Goal: Task Accomplishment & Management: Use online tool/utility

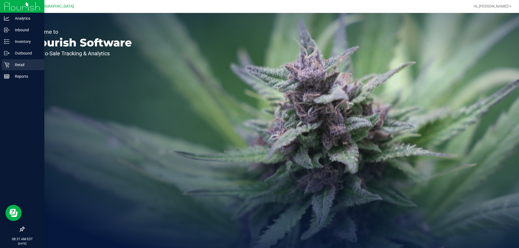
click at [19, 68] on div "Retail" at bounding box center [23, 64] width 43 height 11
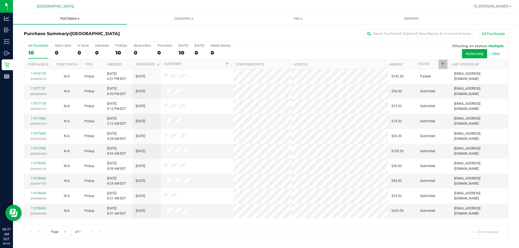
click at [71, 20] on span "Purchases" at bounding box center [70, 18] width 114 height 5
click at [55, 41] on li "Fulfillment" at bounding box center [70, 39] width 114 height 6
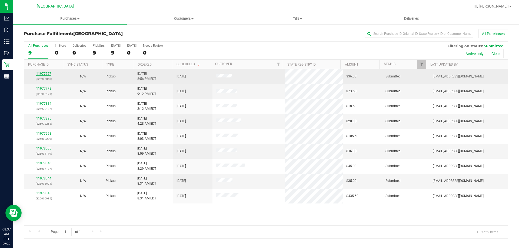
click at [41, 73] on link "11977757" at bounding box center [43, 74] width 15 height 4
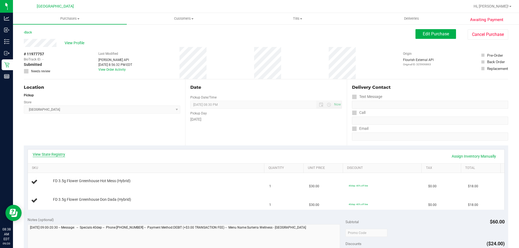
click at [57, 155] on link "View State Registry" at bounding box center [49, 154] width 32 height 5
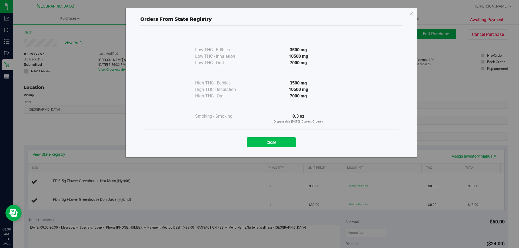
click at [285, 139] on button "Close" at bounding box center [271, 143] width 49 height 10
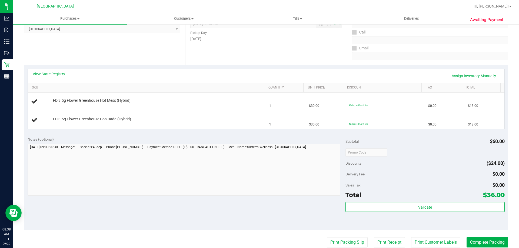
scroll to position [135, 0]
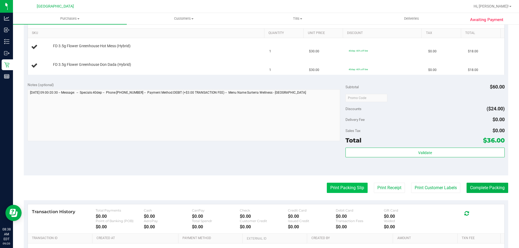
click at [339, 186] on button "Print Packing Slip" at bounding box center [347, 188] width 41 height 10
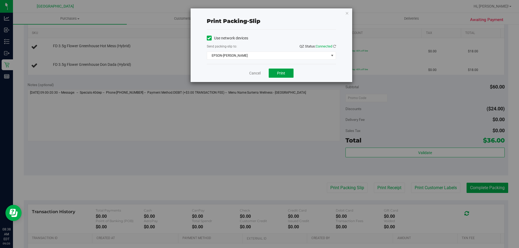
click at [280, 75] on span "Print" at bounding box center [281, 73] width 8 height 4
click at [349, 12] on div "Print packing-slip Use network devices Send packing-slip to: QZ Status: Connect…" at bounding box center [272, 45] width 162 height 74
click at [347, 13] on icon "button" at bounding box center [347, 13] width 4 height 6
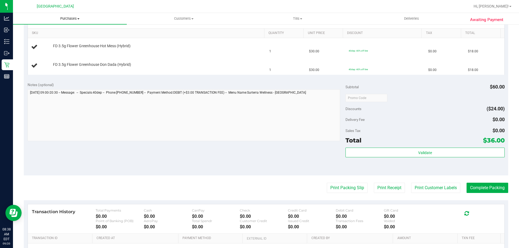
click at [63, 20] on span "Purchases" at bounding box center [70, 18] width 114 height 5
click at [53, 41] on li "Fulfillment" at bounding box center [70, 39] width 114 height 6
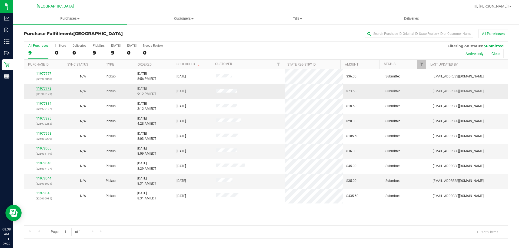
click at [48, 89] on link "11977778" at bounding box center [43, 89] width 15 height 4
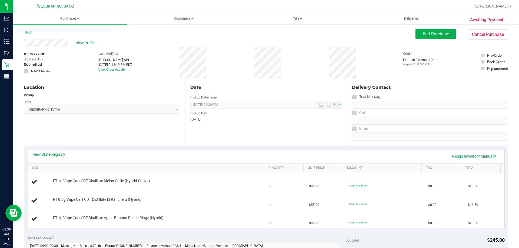
click at [55, 155] on link "View State Registry" at bounding box center [49, 154] width 32 height 5
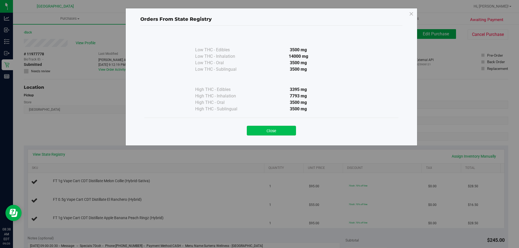
click at [269, 132] on button "Close" at bounding box center [271, 131] width 49 height 10
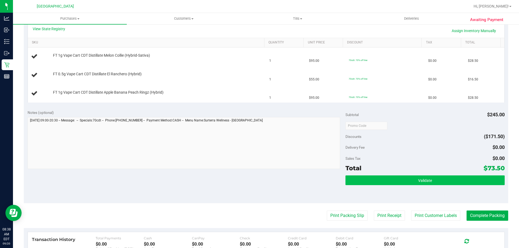
scroll to position [135, 0]
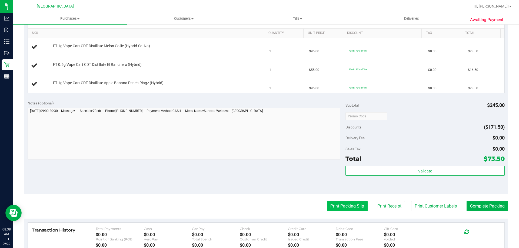
click at [334, 209] on button "Print Packing Slip" at bounding box center [347, 206] width 41 height 10
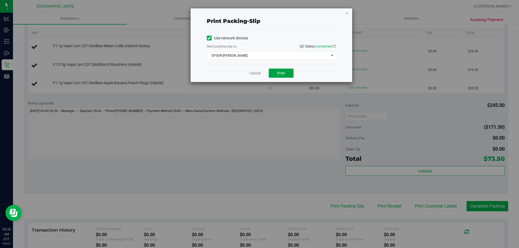
click at [287, 72] on button "Print" at bounding box center [281, 73] width 25 height 9
click at [344, 13] on div "Print packing-slip Use network devices Send packing-slip to: QZ Status: Connect…" at bounding box center [272, 45] width 162 height 74
click at [347, 12] on icon "button" at bounding box center [347, 13] width 4 height 6
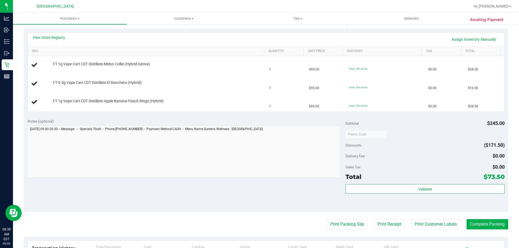
scroll to position [81, 0]
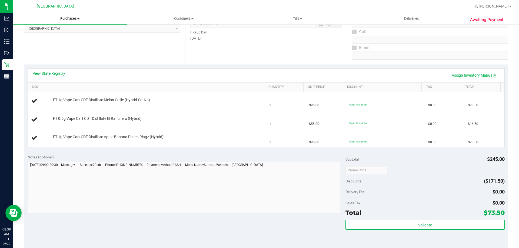
click at [75, 22] on uib-tab-heading "Purchases Summary of purchases Fulfillment All purchases" at bounding box center [70, 18] width 114 height 11
click at [62, 38] on li "Fulfillment" at bounding box center [70, 39] width 114 height 6
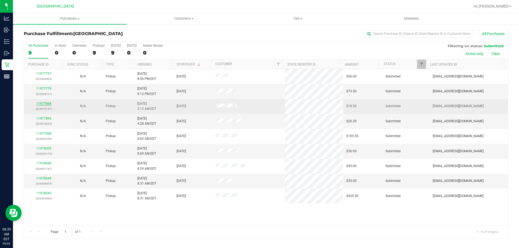
click at [48, 104] on link "11977884" at bounding box center [43, 104] width 15 height 4
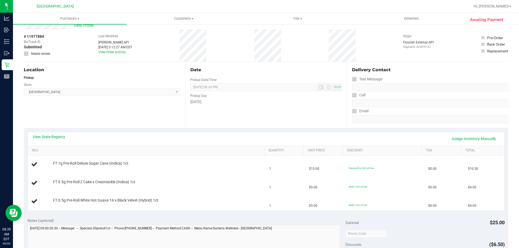
scroll to position [27, 0]
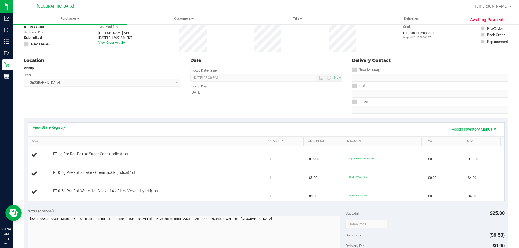
click at [60, 127] on link "View State Registry" at bounding box center [49, 127] width 32 height 5
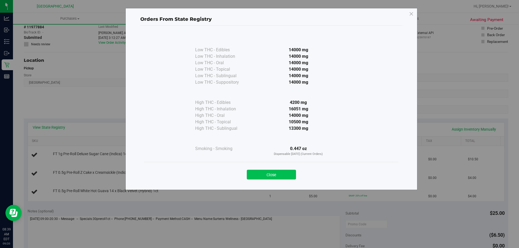
click at [284, 177] on button "Close" at bounding box center [271, 175] width 49 height 10
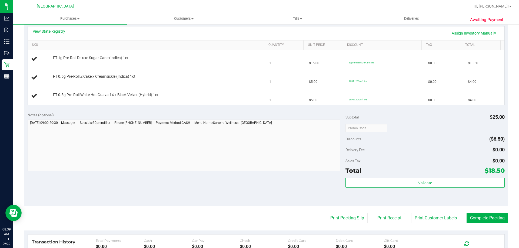
scroll to position [135, 0]
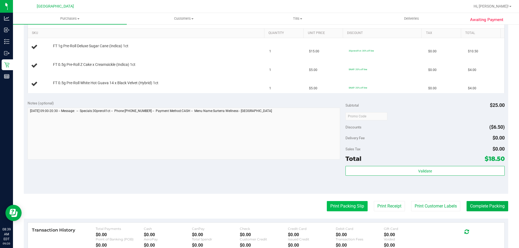
click at [346, 206] on button "Print Packing Slip" at bounding box center [347, 206] width 41 height 10
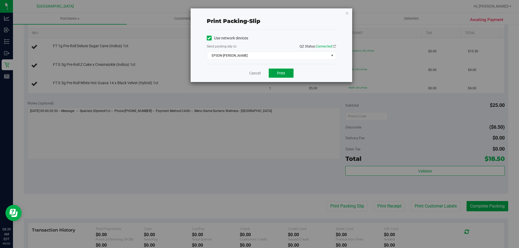
click at [283, 72] on span "Print" at bounding box center [281, 73] width 8 height 4
click at [347, 13] on icon "button" at bounding box center [347, 13] width 4 height 6
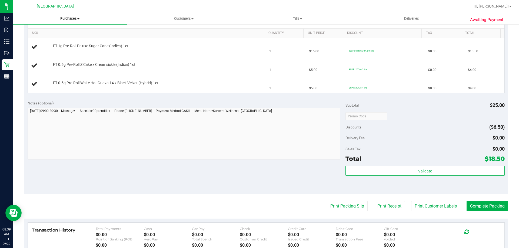
click at [72, 15] on uib-tab-heading "Purchases Summary of purchases Fulfillment All purchases" at bounding box center [70, 18] width 114 height 11
click at [55, 38] on li "Fulfillment" at bounding box center [70, 39] width 114 height 6
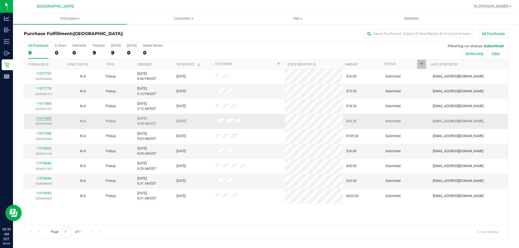
click at [46, 118] on link "11977895" at bounding box center [43, 119] width 15 height 4
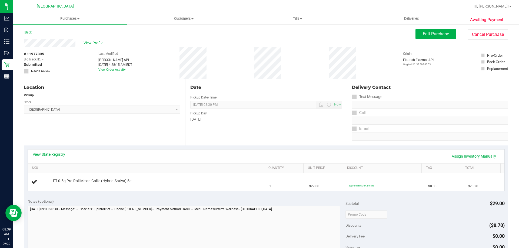
click at [45, 151] on div "View State Registry Assign Inventory Manually" at bounding box center [266, 157] width 477 height 14
click at [46, 154] on link "View State Registry" at bounding box center [49, 154] width 32 height 5
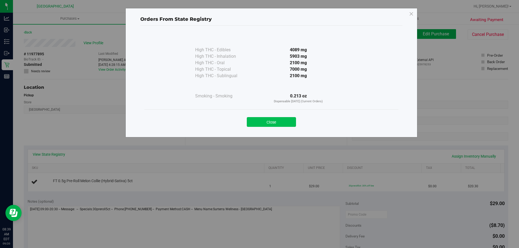
click at [274, 121] on button "Close" at bounding box center [271, 122] width 49 height 10
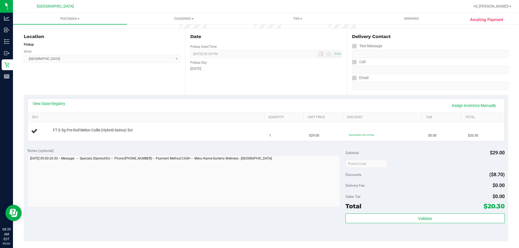
scroll to position [81, 0]
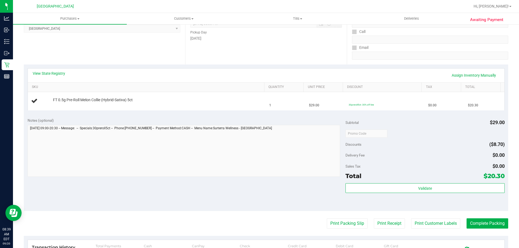
click at [341, 217] on purchase-details "Back Edit Purchase Cancel Purchase View Profile # 11977895 BioTrack ID: - Submi…" at bounding box center [266, 142] width 485 height 389
click at [336, 227] on button "Print Packing Slip" at bounding box center [347, 224] width 41 height 10
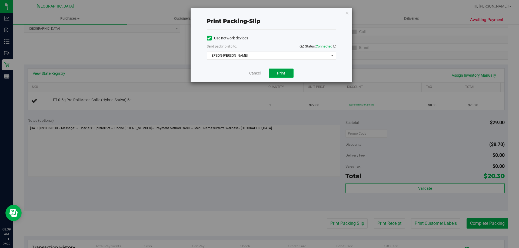
click at [279, 74] on span "Print" at bounding box center [281, 73] width 8 height 4
click at [347, 11] on icon "button" at bounding box center [347, 13] width 4 height 6
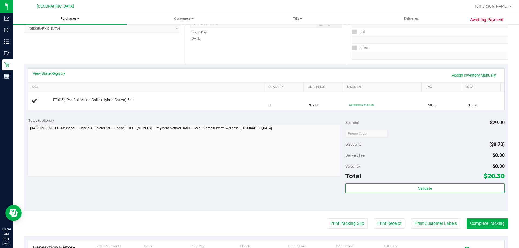
click at [61, 19] on span "Purchases" at bounding box center [70, 18] width 114 height 5
click at [51, 37] on li "Fulfillment" at bounding box center [70, 39] width 114 height 6
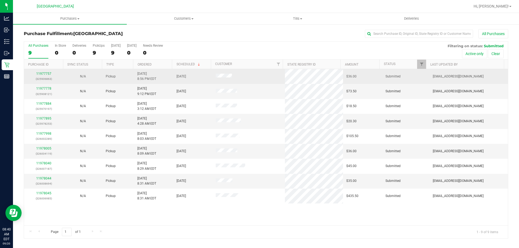
click at [43, 71] on td "11977757 (325906863)" at bounding box center [43, 76] width 39 height 15
click at [42, 73] on link "11977757" at bounding box center [43, 74] width 15 height 4
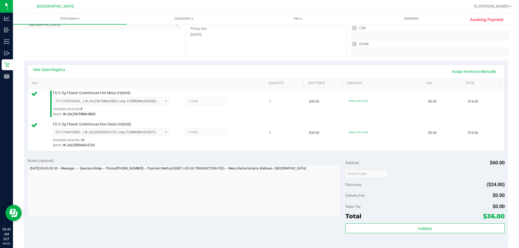
scroll to position [135, 0]
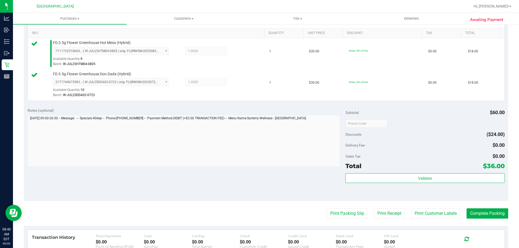
click at [392, 184] on div "Validate" at bounding box center [425, 186] width 159 height 24
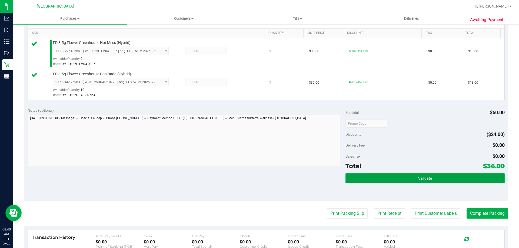
click at [393, 182] on button "Validate" at bounding box center [425, 179] width 159 height 10
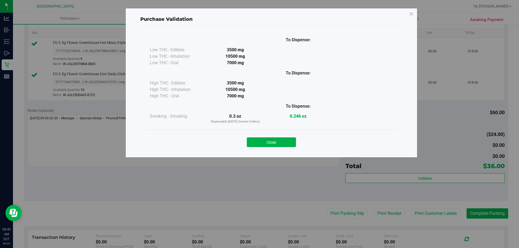
drag, startPoint x: 289, startPoint y: 142, endPoint x: 302, endPoint y: 147, distance: 13.7
click at [289, 142] on button "Close" at bounding box center [271, 143] width 49 height 10
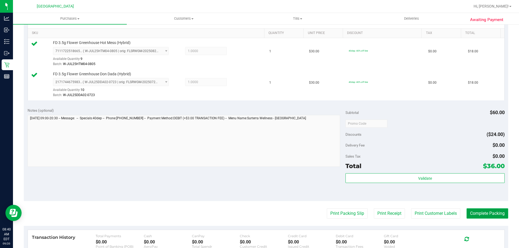
click at [482, 213] on button "Complete Packing" at bounding box center [488, 214] width 42 height 10
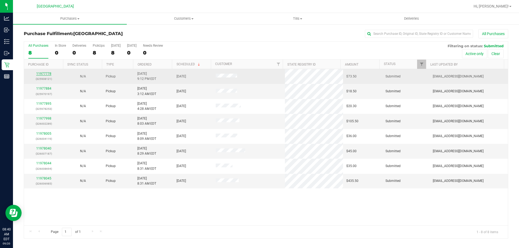
click at [45, 74] on link "11977778" at bounding box center [43, 74] width 15 height 4
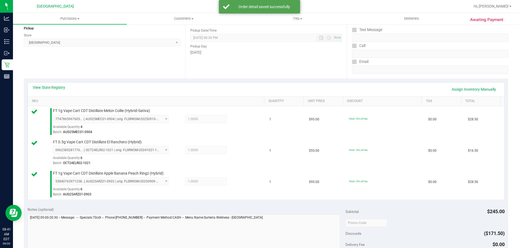
scroll to position [162, 0]
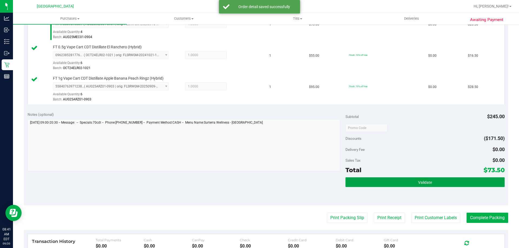
click at [387, 184] on button "Validate" at bounding box center [425, 183] width 159 height 10
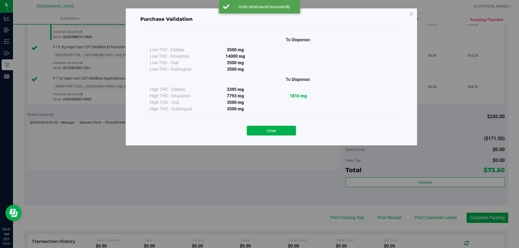
click at [282, 130] on button "Close" at bounding box center [271, 131] width 49 height 10
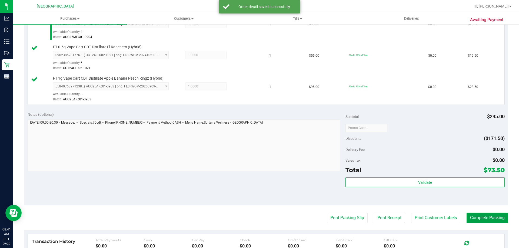
click at [485, 218] on button "Complete Packing" at bounding box center [488, 218] width 42 height 10
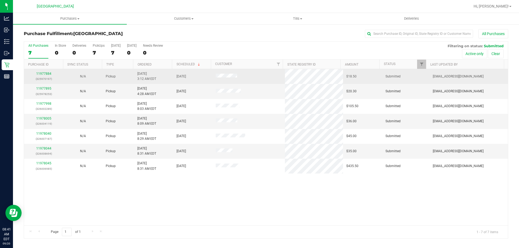
click at [45, 70] on td "11977884 (325970197)" at bounding box center [43, 76] width 39 height 15
click at [45, 73] on link "11977884" at bounding box center [43, 74] width 15 height 4
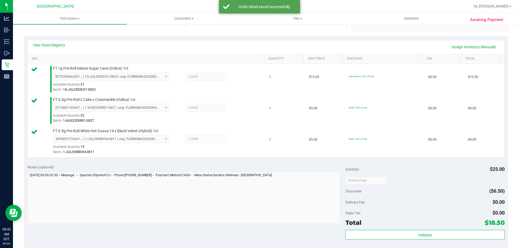
scroll to position [162, 0]
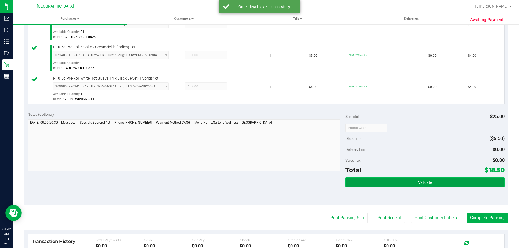
click at [440, 182] on button "Validate" at bounding box center [425, 183] width 159 height 10
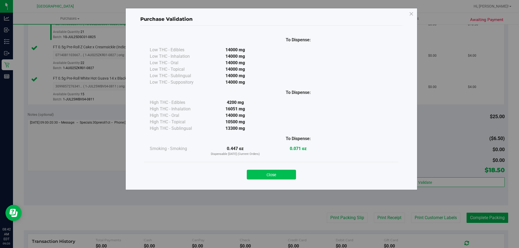
click at [275, 172] on button "Close" at bounding box center [271, 175] width 49 height 10
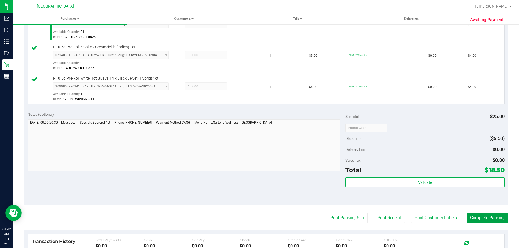
drag, startPoint x: 492, startPoint y: 215, endPoint x: 489, endPoint y: 215, distance: 3.0
click at [491, 215] on button "Complete Packing" at bounding box center [488, 218] width 42 height 10
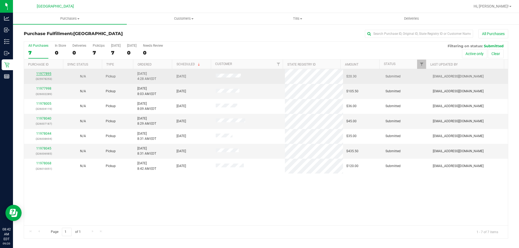
click at [47, 72] on link "11977895" at bounding box center [43, 74] width 15 height 4
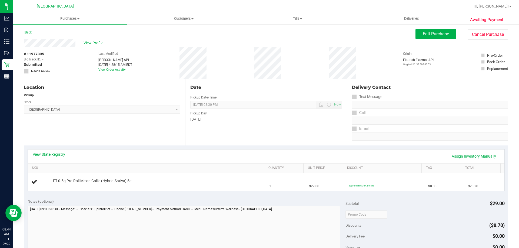
click at [105, 128] on div "Location Pickup Store Palm Bay WC Select Store Bonita Springs WC Boynton Beach …" at bounding box center [104, 112] width 161 height 66
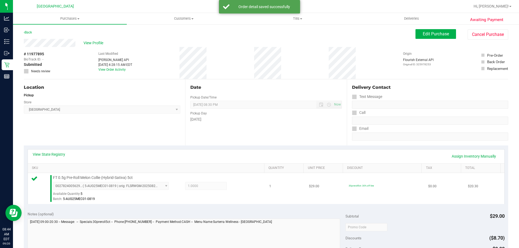
scroll to position [135, 0]
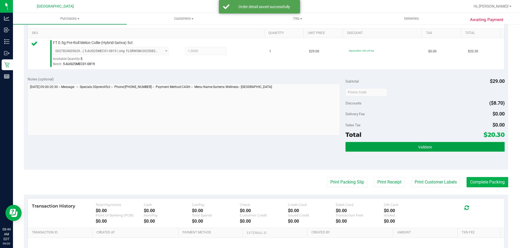
click at [450, 143] on button "Validate" at bounding box center [425, 147] width 159 height 10
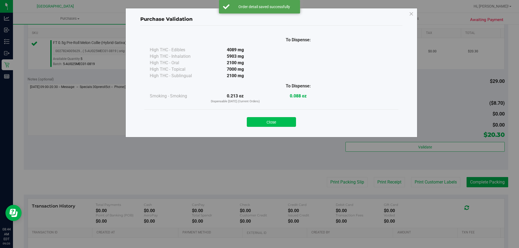
click at [279, 121] on button "Close" at bounding box center [271, 122] width 49 height 10
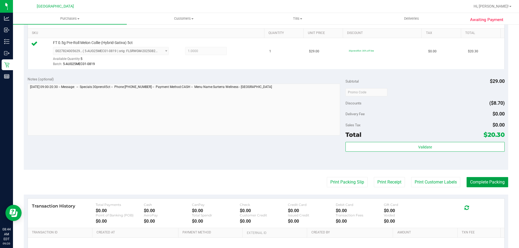
click at [490, 185] on button "Complete Packing" at bounding box center [488, 182] width 42 height 10
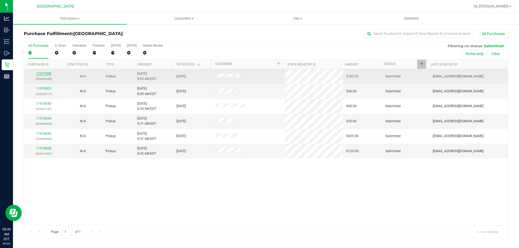
click at [43, 78] on p "(326002289)" at bounding box center [43, 79] width 33 height 5
click at [44, 74] on link "11977998" at bounding box center [43, 74] width 15 height 4
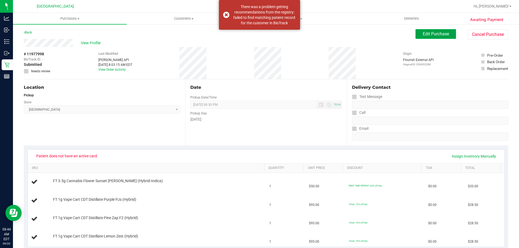
click at [416, 37] on button "Edit Purchase" at bounding box center [436, 34] width 41 height 10
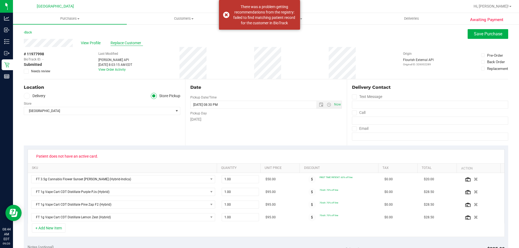
click at [118, 43] on span "Replace Customer" at bounding box center [127, 43] width 32 height 6
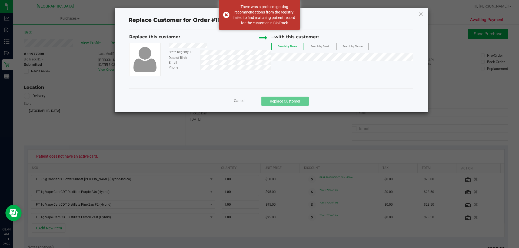
click at [332, 46] on label "Search by Email" at bounding box center [320, 46] width 32 height 6
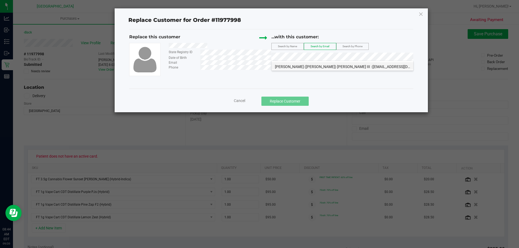
click at [319, 66] on span "WILLIAM (Bill) WATKINS III" at bounding box center [322, 67] width 95 height 4
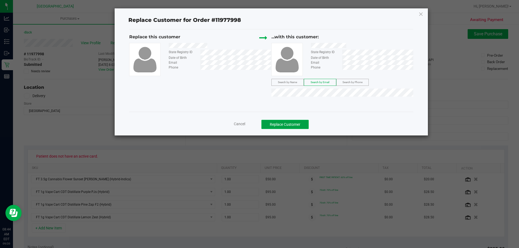
click at [298, 123] on button "Replace Customer" at bounding box center [284, 124] width 47 height 9
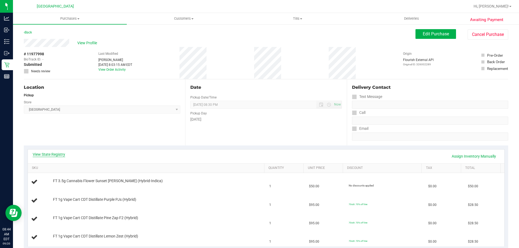
scroll to position [27, 0]
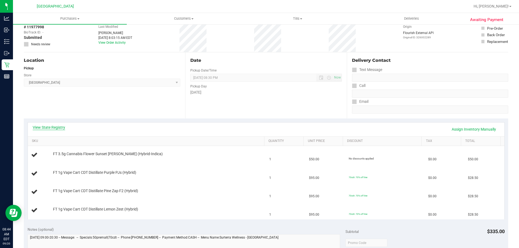
click at [50, 127] on link "View State Registry" at bounding box center [49, 127] width 32 height 5
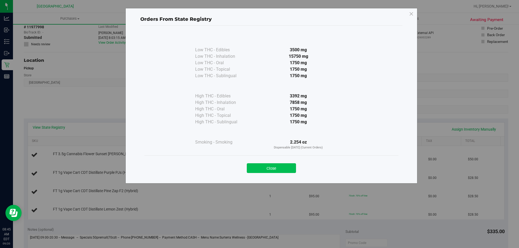
click at [282, 170] on button "Close" at bounding box center [271, 169] width 49 height 10
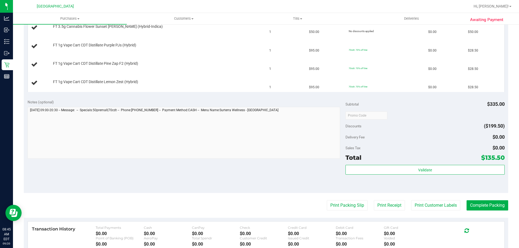
scroll to position [162, 0]
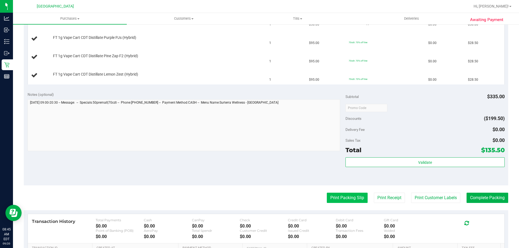
click at [352, 194] on button "Print Packing Slip" at bounding box center [347, 198] width 41 height 10
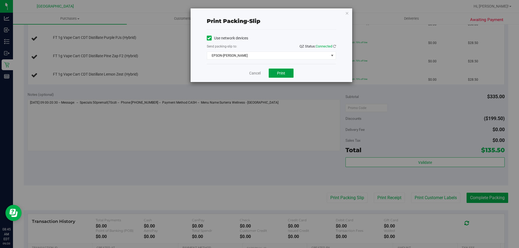
click at [284, 73] on span "Print" at bounding box center [281, 73] width 8 height 4
click at [346, 12] on icon "button" at bounding box center [347, 13] width 4 height 6
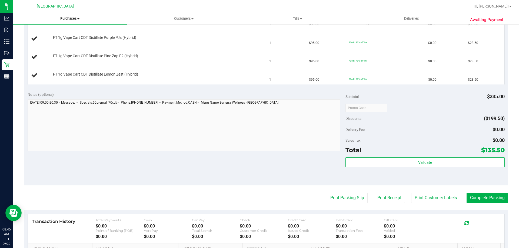
click at [75, 20] on span "Purchases" at bounding box center [70, 18] width 114 height 5
click at [62, 40] on li "Fulfillment" at bounding box center [70, 39] width 114 height 6
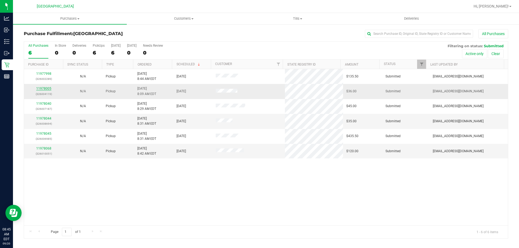
click at [45, 89] on link "11978005" at bounding box center [43, 89] width 15 height 4
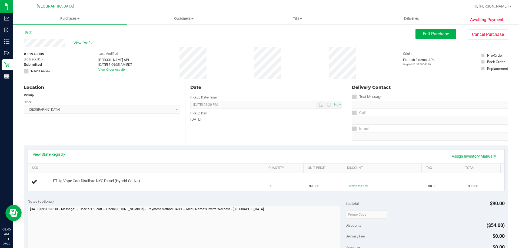
click at [51, 156] on link "View State Registry" at bounding box center [49, 154] width 32 height 5
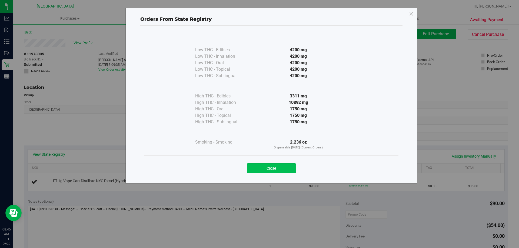
click at [274, 168] on button "Close" at bounding box center [271, 169] width 49 height 10
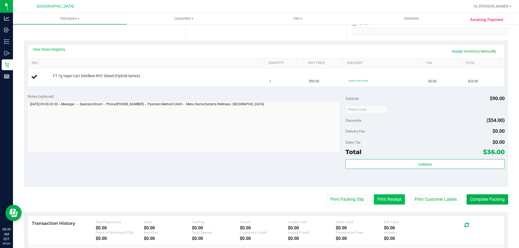
scroll to position [108, 0]
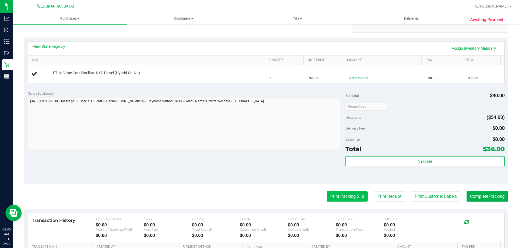
click at [357, 199] on button "Print Packing Slip" at bounding box center [347, 197] width 41 height 10
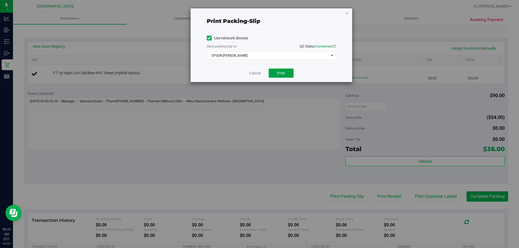
click at [289, 72] on button "Print" at bounding box center [281, 73] width 25 height 9
click at [348, 12] on icon "button" at bounding box center [347, 13] width 4 height 6
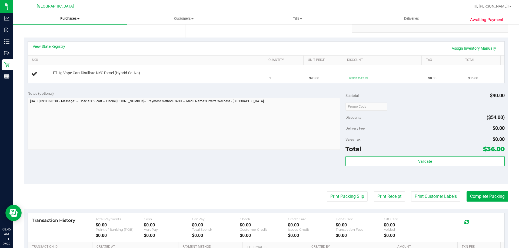
click at [64, 17] on span "Purchases" at bounding box center [70, 18] width 114 height 5
click at [54, 39] on li "Fulfillment" at bounding box center [70, 39] width 114 height 6
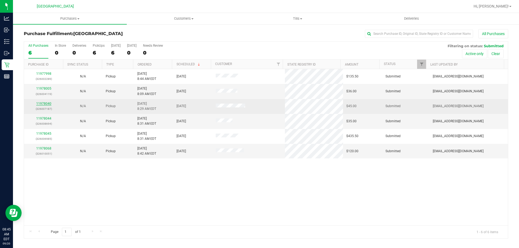
click at [48, 103] on link "11978040" at bounding box center [43, 104] width 15 height 4
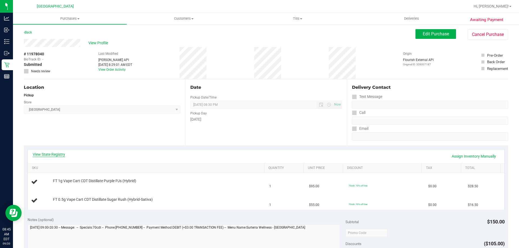
click at [51, 155] on link "View State Registry" at bounding box center [49, 154] width 32 height 5
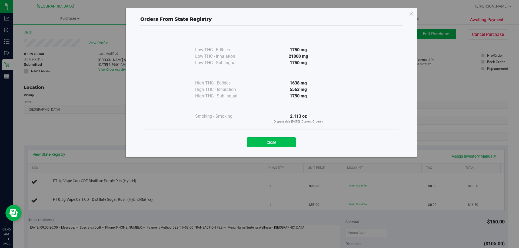
click at [286, 144] on button "Close" at bounding box center [271, 143] width 49 height 10
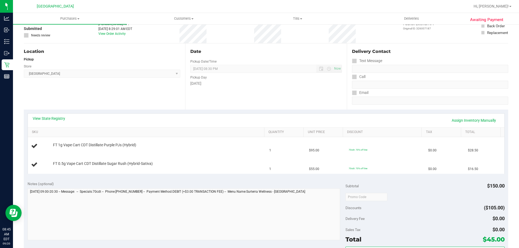
scroll to position [108, 0]
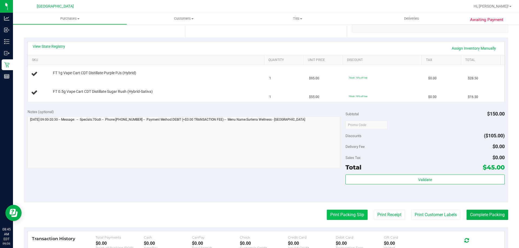
click at [335, 215] on button "Print Packing Slip" at bounding box center [347, 215] width 41 height 10
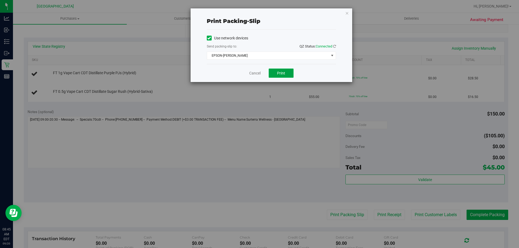
click at [280, 71] on span "Print" at bounding box center [281, 73] width 8 height 4
click at [348, 15] on icon "button" at bounding box center [347, 13] width 4 height 6
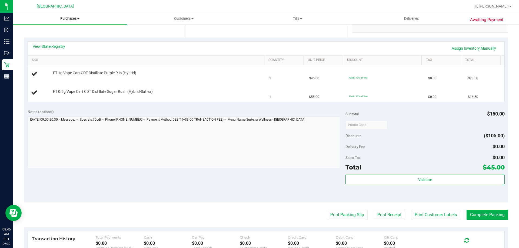
click at [79, 19] on span at bounding box center [78, 18] width 2 height 1
click at [68, 38] on li "Fulfillment" at bounding box center [70, 39] width 114 height 6
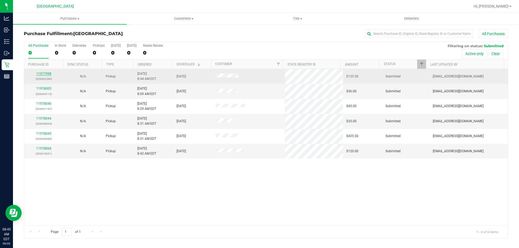
click at [47, 74] on link "11977998" at bounding box center [43, 74] width 15 height 4
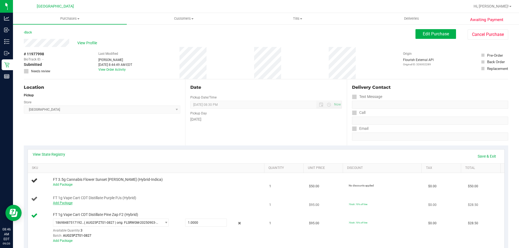
click at [63, 203] on link "Add Package" at bounding box center [62, 203] width 19 height 4
click at [96, 205] on span "Select Package" at bounding box center [107, 205] width 108 height 8
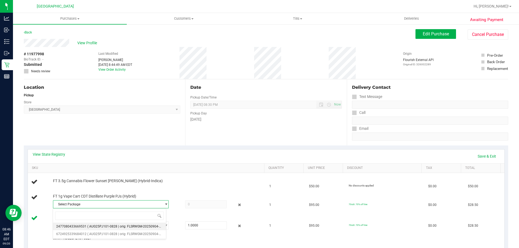
click at [98, 224] on li "2477080433669531 ( AUG25PJ101-0828 | orig: FLSRWGM-20250904-934 )" at bounding box center [109, 227] width 113 height 8
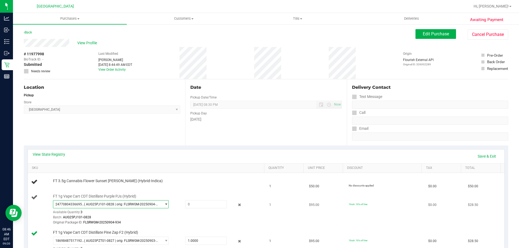
click at [107, 208] on span "2477080433669531 ( AUG25PJ101-0828 | orig: FLSRWGM-20250904-934 )" at bounding box center [107, 205] width 108 height 8
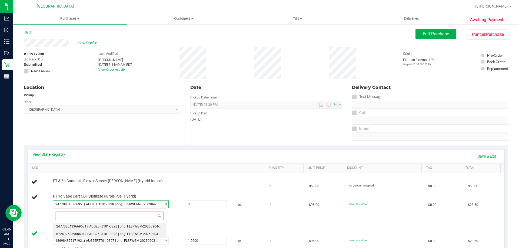
click at [104, 234] on span "( AUG25PJ101-0828 | orig: FLSRWGM-20250904-819 )" at bounding box center [126, 235] width 79 height 4
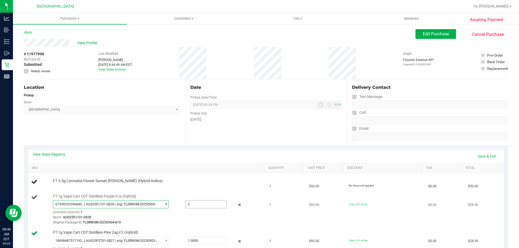
click at [197, 202] on span at bounding box center [206, 205] width 42 height 8
type input "1"
type input "1.0000"
click at [488, 158] on link "Save & Exit" at bounding box center [486, 156] width 25 height 9
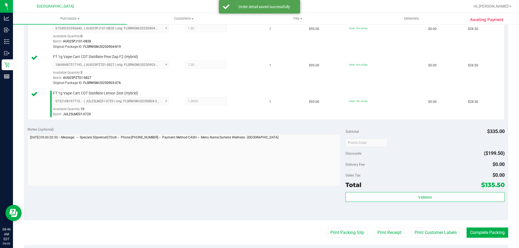
scroll to position [189, 0]
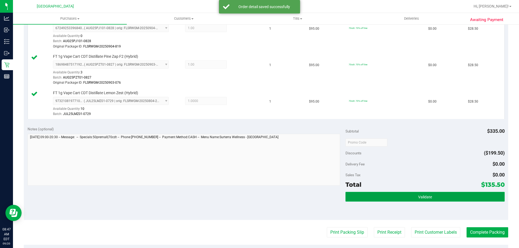
click at [435, 201] on button "Validate" at bounding box center [425, 197] width 159 height 10
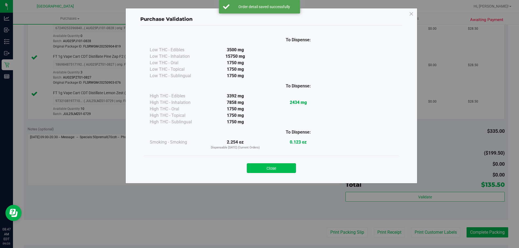
click at [276, 169] on button "Close" at bounding box center [271, 169] width 49 height 10
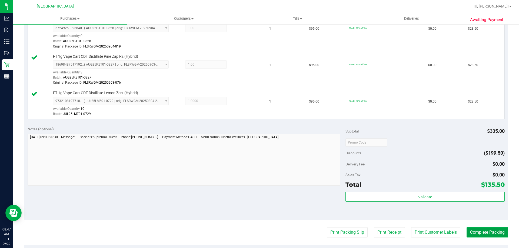
click at [489, 235] on button "Complete Packing" at bounding box center [488, 233] width 42 height 10
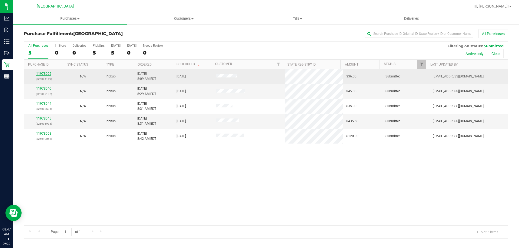
click at [46, 74] on link "11978005" at bounding box center [43, 74] width 15 height 4
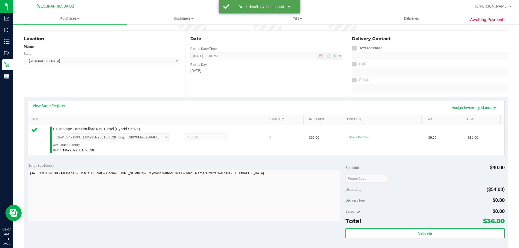
scroll to position [108, 0]
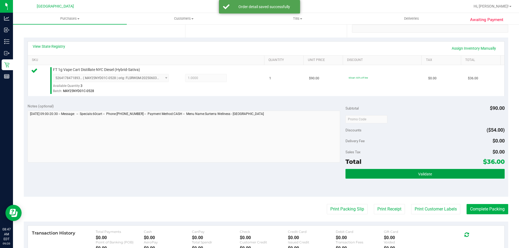
click at [386, 170] on button "Validate" at bounding box center [425, 174] width 159 height 10
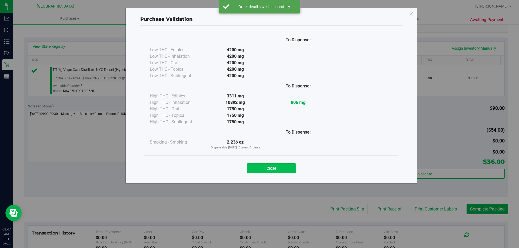
click at [280, 166] on button "Close" at bounding box center [271, 169] width 49 height 10
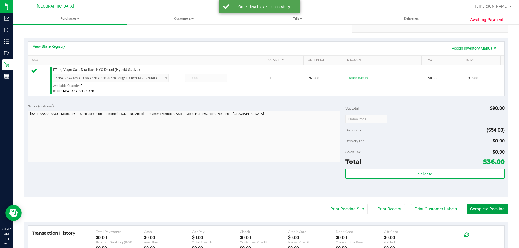
drag, startPoint x: 476, startPoint y: 208, endPoint x: 471, endPoint y: 204, distance: 6.4
click at [476, 208] on button "Complete Packing" at bounding box center [488, 209] width 42 height 10
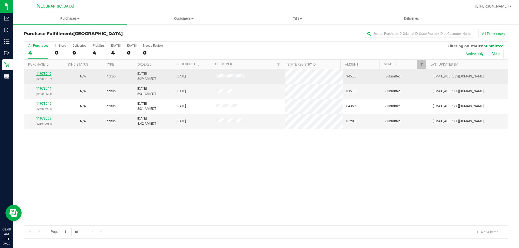
click at [45, 73] on link "11978040" at bounding box center [43, 74] width 15 height 4
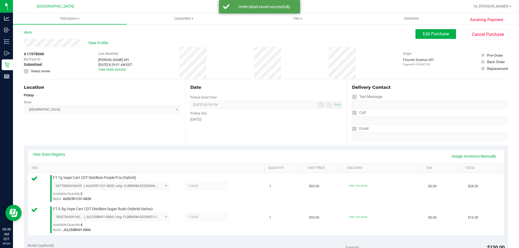
scroll to position [135, 0]
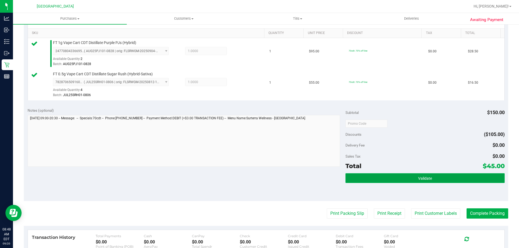
click at [465, 180] on button "Validate" at bounding box center [425, 179] width 159 height 10
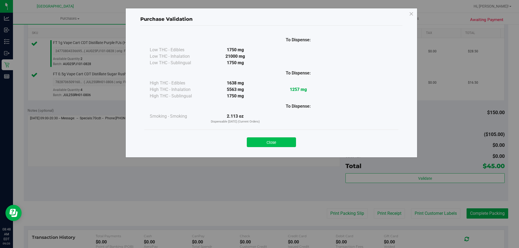
click at [268, 138] on button "Close" at bounding box center [271, 143] width 49 height 10
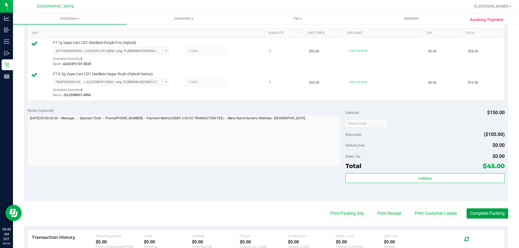
click at [477, 212] on button "Complete Packing" at bounding box center [488, 214] width 42 height 10
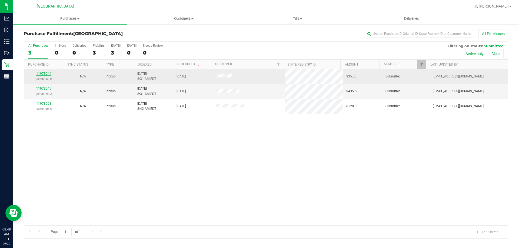
click at [42, 72] on link "11978044" at bounding box center [43, 74] width 15 height 4
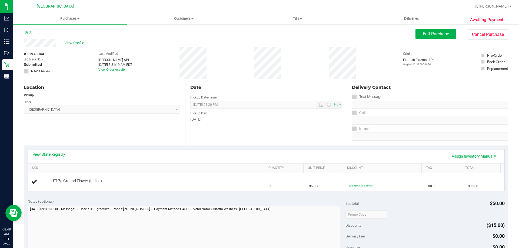
click at [54, 152] on div "View State Registry Assign Inventory Manually" at bounding box center [266, 157] width 477 height 14
click at [51, 157] on link "View State Registry" at bounding box center [49, 154] width 32 height 5
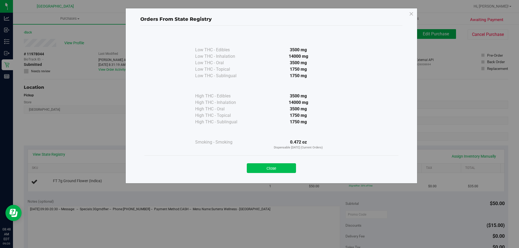
click at [263, 165] on button "Close" at bounding box center [271, 169] width 49 height 10
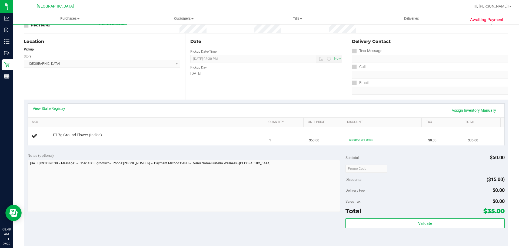
scroll to position [135, 0]
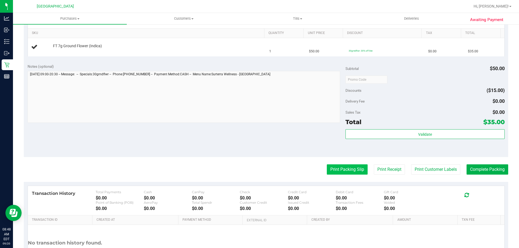
click at [347, 167] on button "Print Packing Slip" at bounding box center [347, 170] width 41 height 10
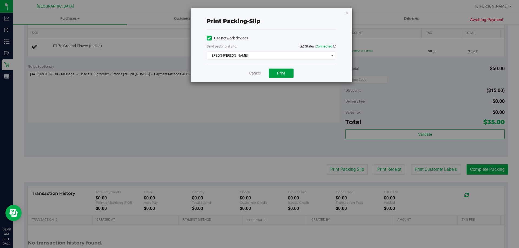
click at [285, 71] on button "Print" at bounding box center [281, 73] width 25 height 9
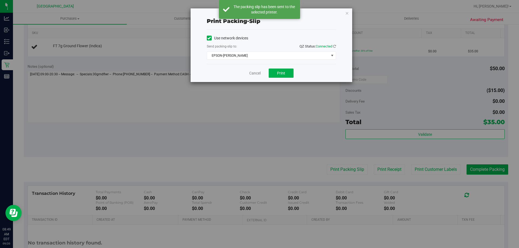
click at [349, 15] on div "Print packing-slip Use network devices Send packing-slip to: QZ Status: Connect…" at bounding box center [272, 45] width 162 height 74
click at [345, 10] on icon "button" at bounding box center [347, 13] width 4 height 6
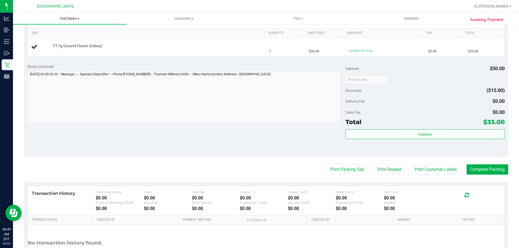
click at [78, 17] on span "Purchases" at bounding box center [70, 18] width 114 height 5
click at [65, 38] on li "Fulfillment" at bounding box center [70, 39] width 114 height 6
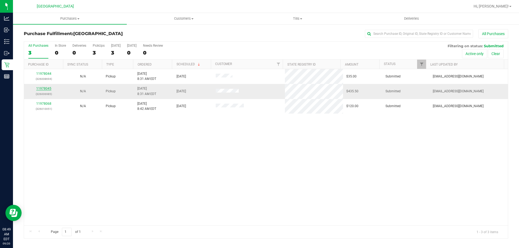
click at [44, 89] on link "11978045" at bounding box center [43, 89] width 15 height 4
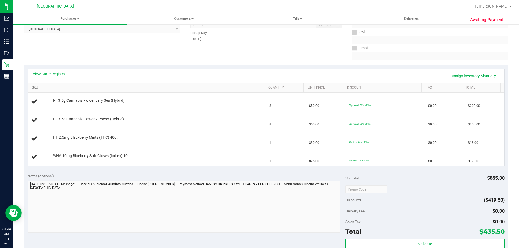
scroll to position [81, 0]
click at [52, 71] on link "View State Registry" at bounding box center [49, 73] width 32 height 5
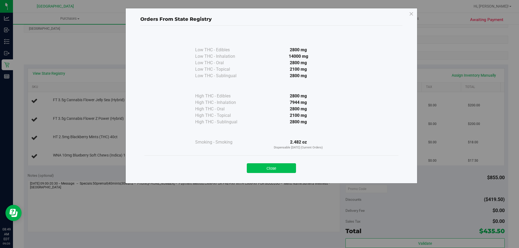
click at [268, 167] on button "Close" at bounding box center [271, 169] width 49 height 10
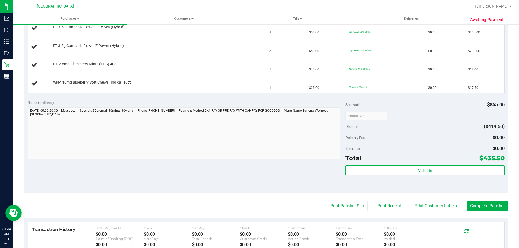
scroll to position [162, 0]
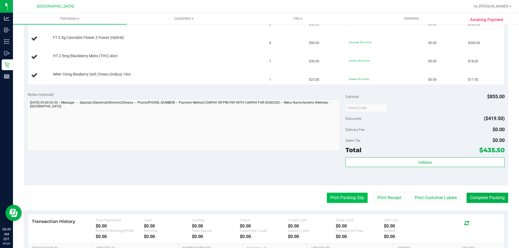
click at [340, 195] on button "Print Packing Slip" at bounding box center [347, 198] width 41 height 10
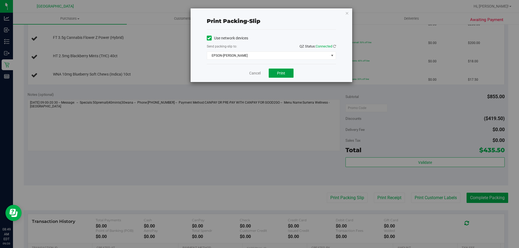
click at [281, 69] on button "Print" at bounding box center [281, 73] width 25 height 9
click at [347, 12] on icon "button" at bounding box center [347, 13] width 4 height 6
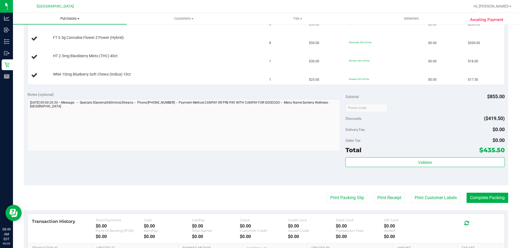
click at [75, 17] on span "Purchases" at bounding box center [70, 18] width 114 height 5
click at [77, 40] on li "Fulfillment" at bounding box center [70, 39] width 114 height 6
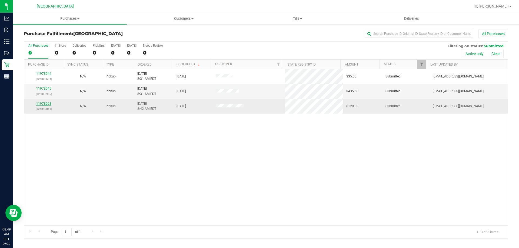
click at [39, 105] on link "11978068" at bounding box center [43, 104] width 15 height 4
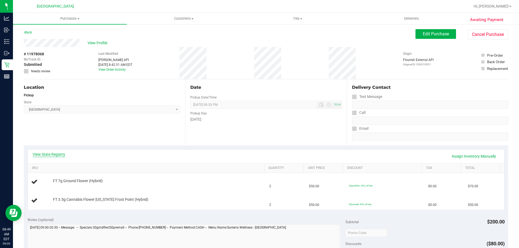
click at [48, 154] on link "View State Registry" at bounding box center [49, 154] width 32 height 5
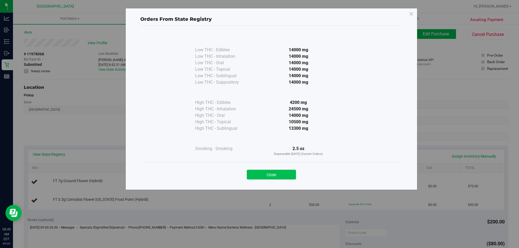
click at [272, 177] on button "Close" at bounding box center [271, 175] width 49 height 10
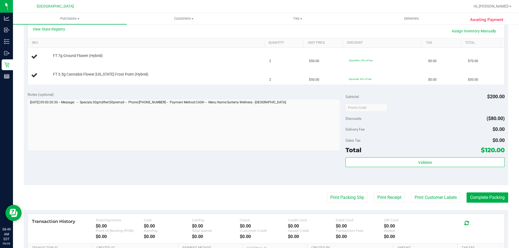
scroll to position [135, 0]
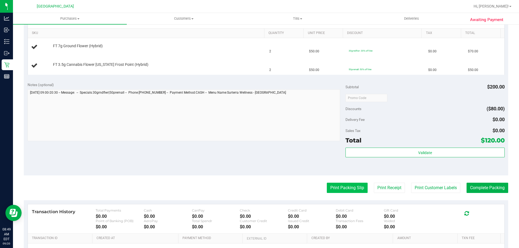
click at [327, 186] on button "Print Packing Slip" at bounding box center [347, 188] width 41 height 10
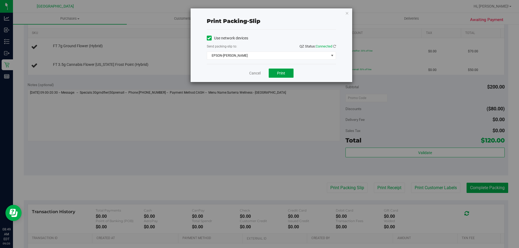
click at [285, 71] on span "Print" at bounding box center [281, 73] width 8 height 4
click at [347, 16] on icon "button" at bounding box center [347, 13] width 4 height 6
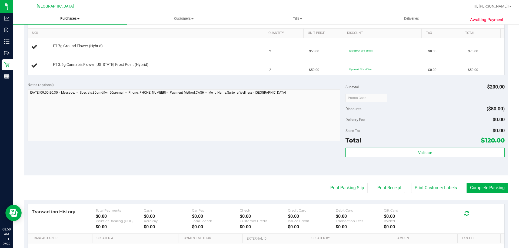
click at [74, 19] on span "Purchases" at bounding box center [70, 18] width 114 height 5
click at [57, 37] on li "Fulfillment" at bounding box center [70, 39] width 114 height 6
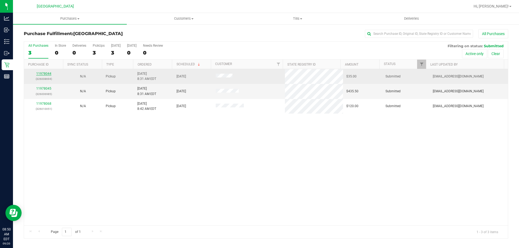
click at [47, 74] on link "11978044" at bounding box center [43, 74] width 15 height 4
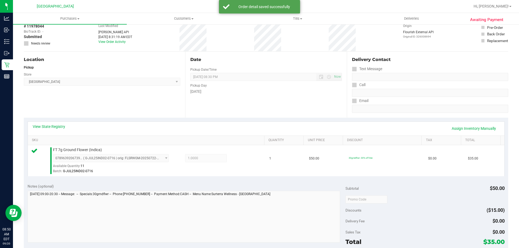
scroll to position [54, 0]
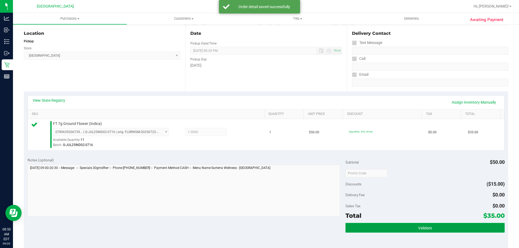
click at [405, 230] on button "Validate" at bounding box center [425, 228] width 159 height 10
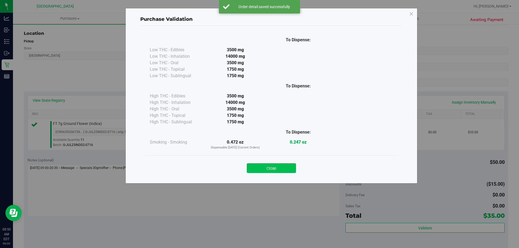
click at [286, 170] on button "Close" at bounding box center [271, 169] width 49 height 10
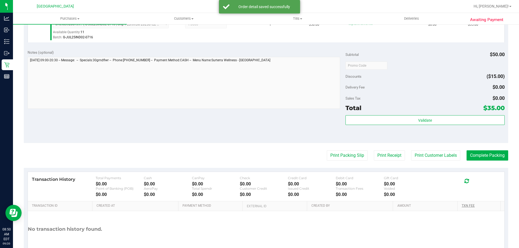
scroll to position [162, 0]
click at [489, 157] on button "Complete Packing" at bounding box center [488, 155] width 42 height 10
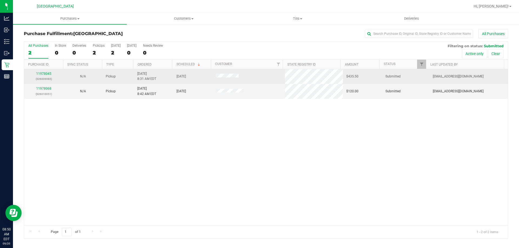
click at [47, 72] on div "11978045 (326006985)" at bounding box center [43, 76] width 33 height 10
click at [46, 74] on link "11978045" at bounding box center [43, 74] width 15 height 4
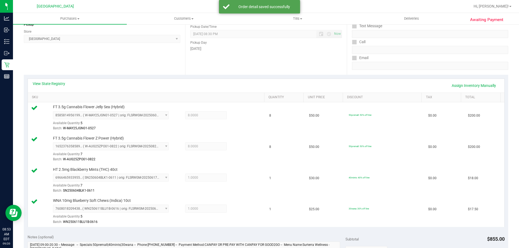
scroll to position [179, 0]
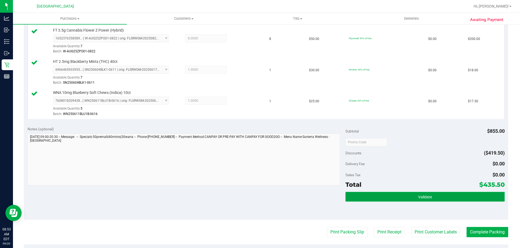
click at [430, 198] on button "Validate" at bounding box center [425, 197] width 159 height 10
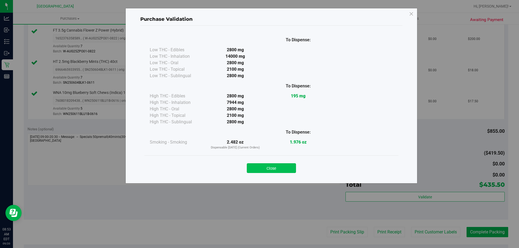
click at [280, 165] on button "Close" at bounding box center [271, 169] width 49 height 10
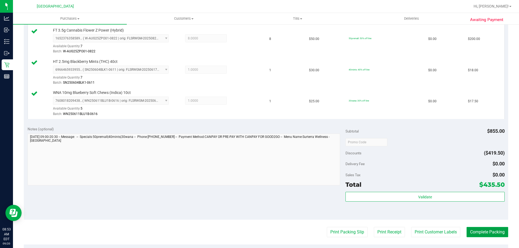
click at [485, 236] on button "Complete Packing" at bounding box center [488, 232] width 42 height 10
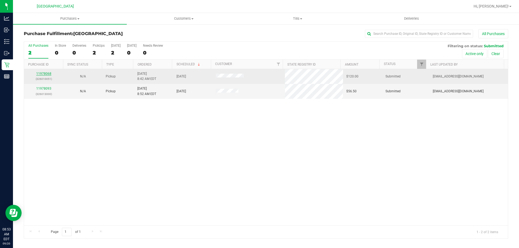
click at [47, 74] on link "11978068" at bounding box center [43, 74] width 15 height 4
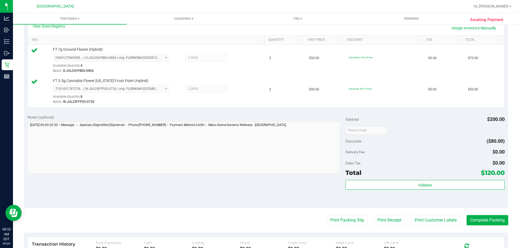
scroll to position [135, 0]
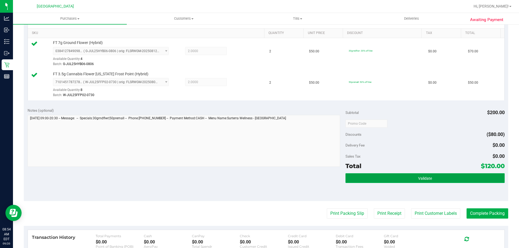
click at [447, 175] on button "Validate" at bounding box center [425, 179] width 159 height 10
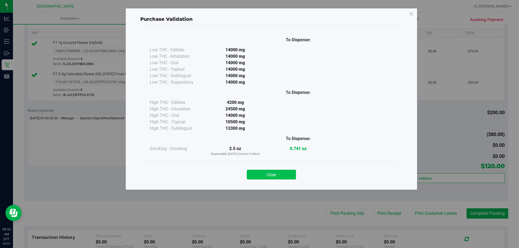
click at [288, 177] on button "Close" at bounding box center [271, 175] width 49 height 10
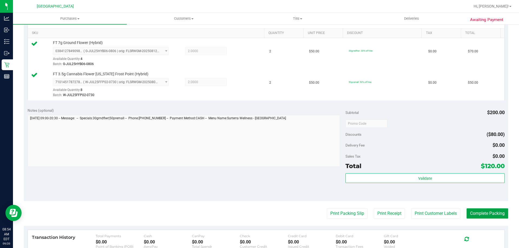
click at [477, 212] on button "Complete Packing" at bounding box center [488, 214] width 42 height 10
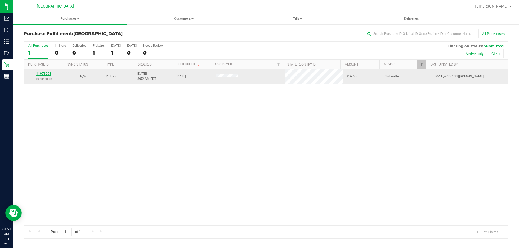
click at [44, 72] on link "11978093" at bounding box center [43, 74] width 15 height 4
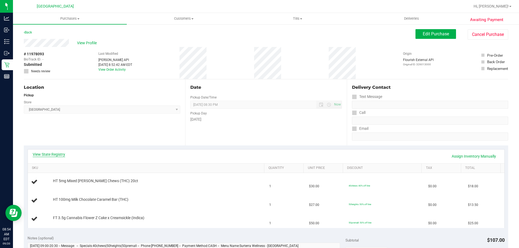
click at [57, 152] on link "View State Registry" at bounding box center [49, 154] width 32 height 5
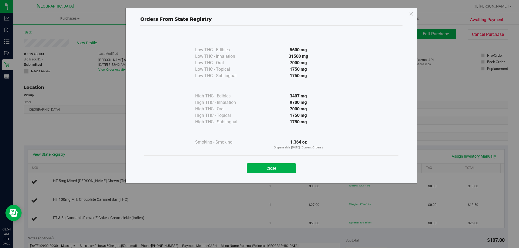
click at [263, 168] on button "Close" at bounding box center [271, 169] width 49 height 10
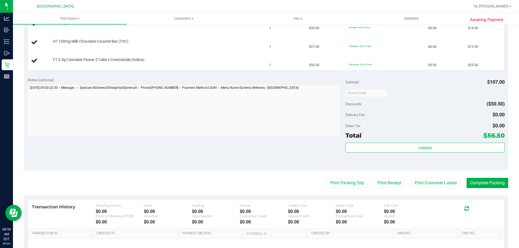
scroll to position [162, 0]
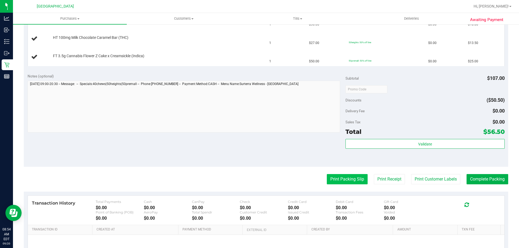
click at [337, 180] on button "Print Packing Slip" at bounding box center [347, 179] width 41 height 10
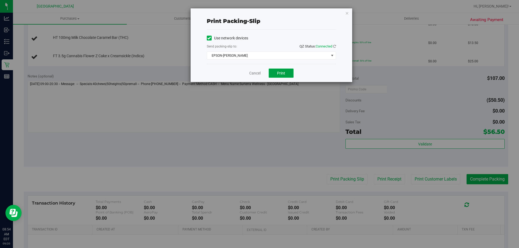
click at [278, 74] on span "Print" at bounding box center [281, 73] width 8 height 4
click at [346, 13] on icon "button" at bounding box center [347, 13] width 4 height 6
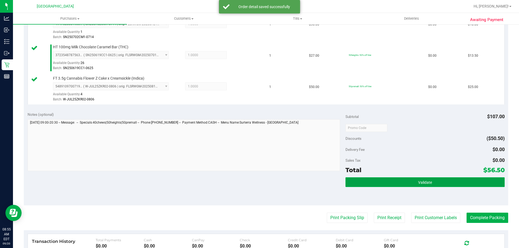
click at [480, 185] on button "Validate" at bounding box center [425, 183] width 159 height 10
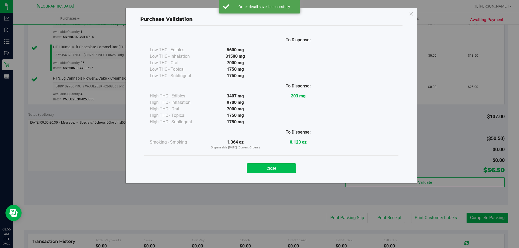
click at [263, 168] on button "Close" at bounding box center [271, 169] width 49 height 10
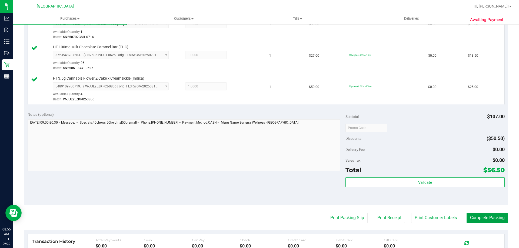
click at [479, 217] on button "Complete Packing" at bounding box center [488, 218] width 42 height 10
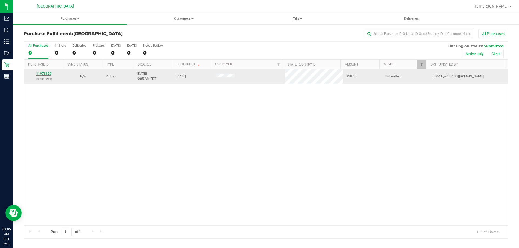
click at [39, 72] on link "11978159" at bounding box center [43, 74] width 15 height 4
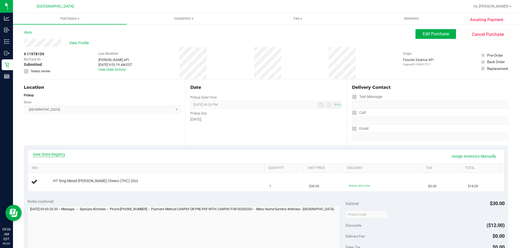
click at [61, 154] on link "View State Registry" at bounding box center [49, 154] width 32 height 5
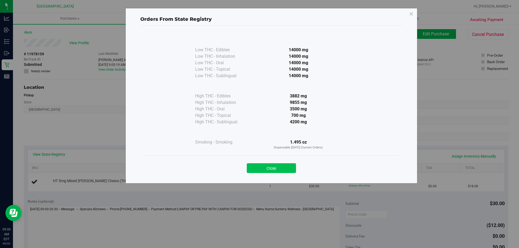
click at [289, 169] on button "Close" at bounding box center [271, 169] width 49 height 10
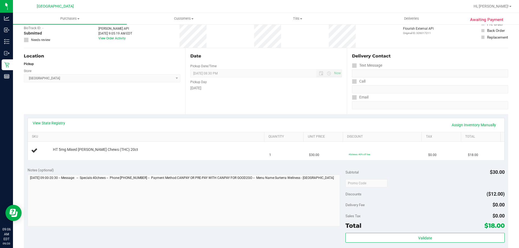
scroll to position [108, 0]
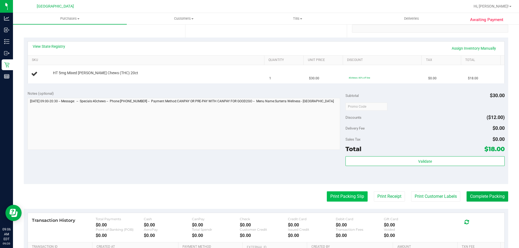
click at [337, 195] on button "Print Packing Slip" at bounding box center [347, 197] width 41 height 10
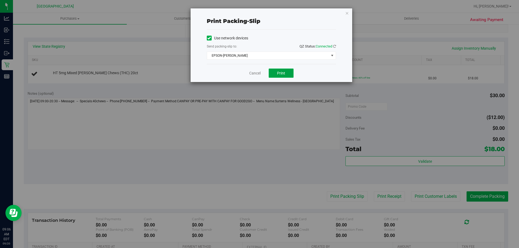
click at [283, 73] on span "Print" at bounding box center [281, 73] width 8 height 4
click at [345, 13] on icon "button" at bounding box center [347, 13] width 4 height 6
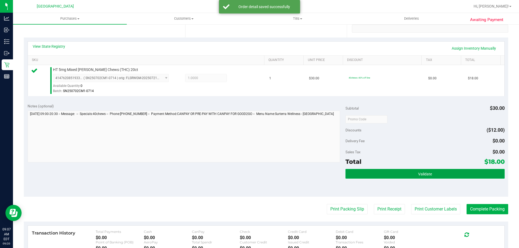
click at [439, 172] on button "Validate" at bounding box center [425, 174] width 159 height 10
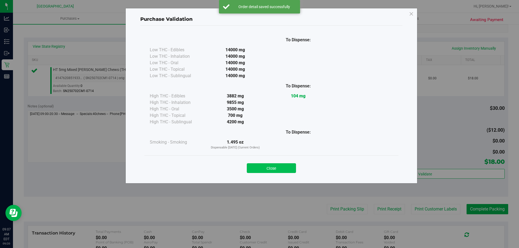
click at [280, 169] on button "Close" at bounding box center [271, 169] width 49 height 10
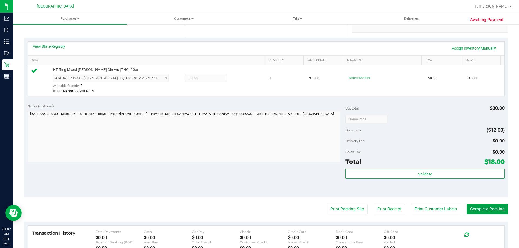
click at [495, 212] on button "Complete Packing" at bounding box center [488, 209] width 42 height 10
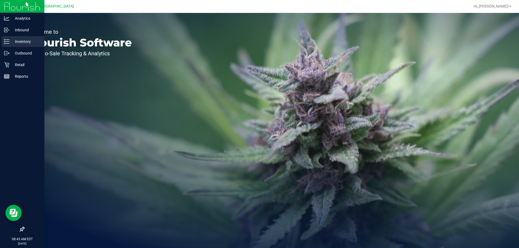
click at [16, 47] on div "Inventory" at bounding box center [23, 41] width 43 height 11
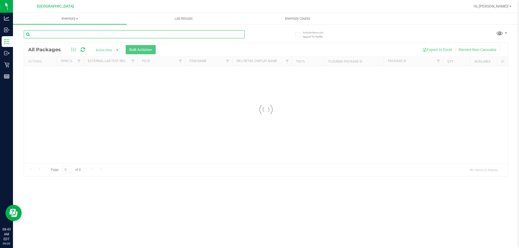
click at [129, 32] on input "text" at bounding box center [134, 34] width 221 height 8
click at [99, 32] on input "1-AUG25MEC01-0819" at bounding box center [134, 34] width 221 height 8
type input "1"
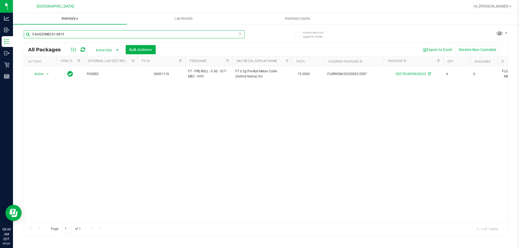
type input "5-AUG25MEC01-0819"
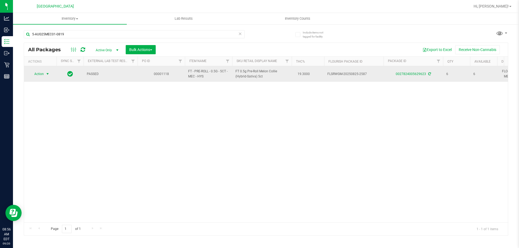
click at [38, 74] on span "Action" at bounding box center [36, 74] width 15 height 8
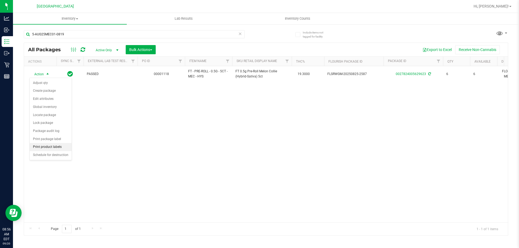
click at [49, 146] on li "Print product labels" at bounding box center [51, 147] width 42 height 8
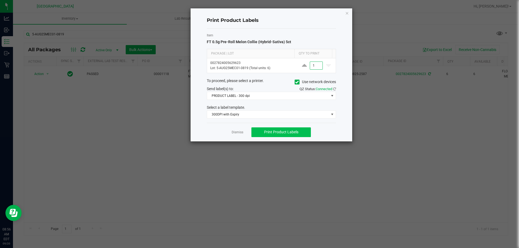
type input "1"
click at [271, 131] on span "Print Product Labels" at bounding box center [281, 132] width 34 height 4
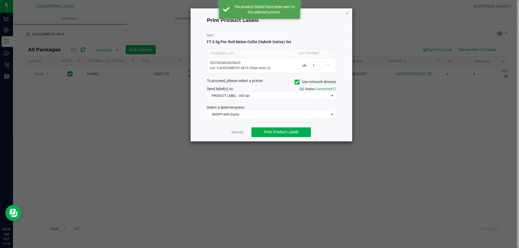
click at [350, 179] on ngb-modal-window "Print Product Labels Item FT 0.5g Pre-Roll Melon Collie (Hybrid-Sativa) 5ct Pac…" at bounding box center [261, 124] width 523 height 248
click at [347, 13] on icon "button" at bounding box center [347, 13] width 4 height 6
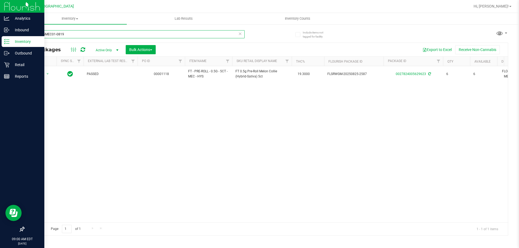
drag, startPoint x: 110, startPoint y: 35, endPoint x: 0, endPoint y: 46, distance: 110.6
click at [0, 46] on div "Analytics Inbound Inventory Outbound Retail Reports 09:00 AM EDT 09/20/2025 09/…" at bounding box center [259, 124] width 519 height 248
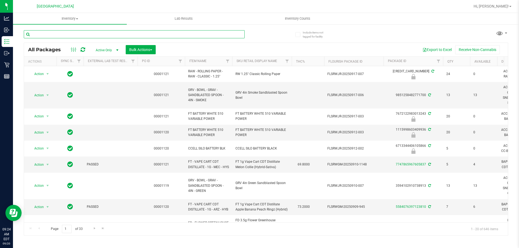
click at [161, 37] on input "text" at bounding box center [134, 34] width 221 height 8
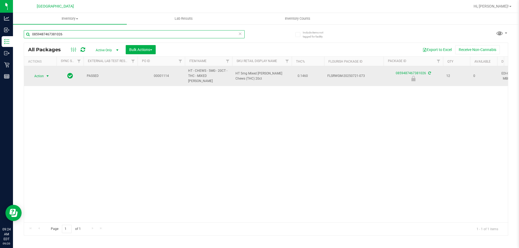
type input "0859487467381026"
click at [46, 74] on span "select" at bounding box center [47, 76] width 4 height 4
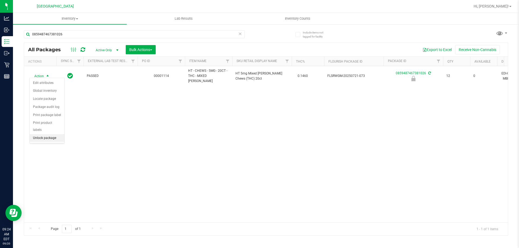
click at [53, 135] on li "Unlock package" at bounding box center [47, 138] width 35 height 8
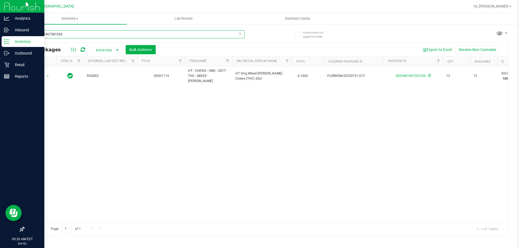
drag, startPoint x: 69, startPoint y: 37, endPoint x: 0, endPoint y: 37, distance: 69.0
click at [0, 37] on div "Analytics Inbound Inventory Outbound Retail Reports 09:26 AM EDT 09/20/2025 09/…" at bounding box center [259, 124] width 519 height 248
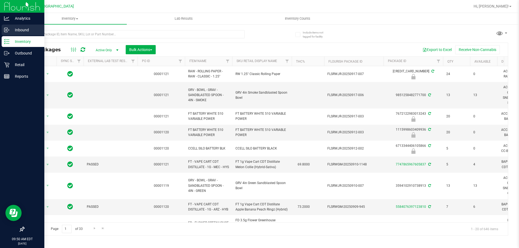
click at [10, 29] on p "Inbound" at bounding box center [25, 30] width 32 height 6
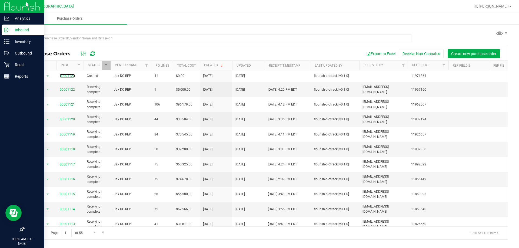
click at [70, 76] on link "00001123" at bounding box center [67, 76] width 15 height 4
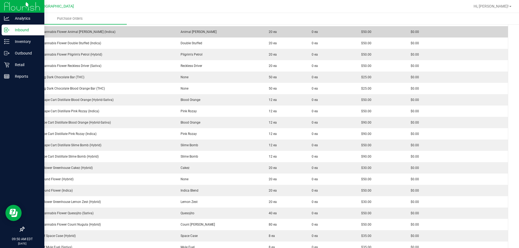
scroll to position [352, 0]
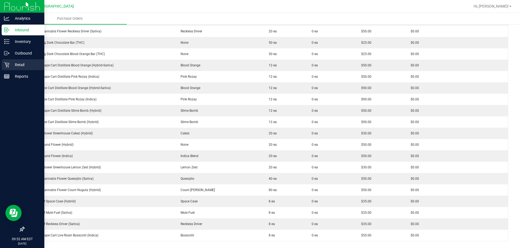
click at [20, 68] on p "Retail" at bounding box center [25, 65] width 32 height 6
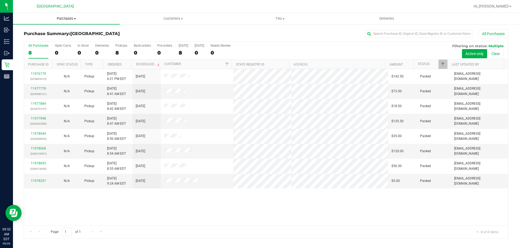
click at [62, 19] on span "Purchases" at bounding box center [66, 18] width 107 height 5
click at [66, 41] on li "Fulfillment" at bounding box center [66, 39] width 107 height 6
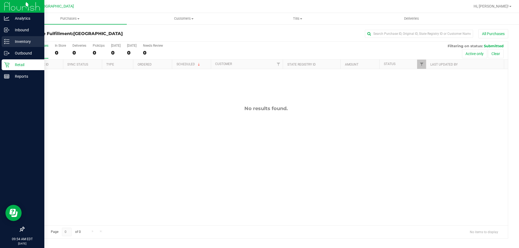
click at [23, 44] on p "Inventory" at bounding box center [25, 41] width 32 height 6
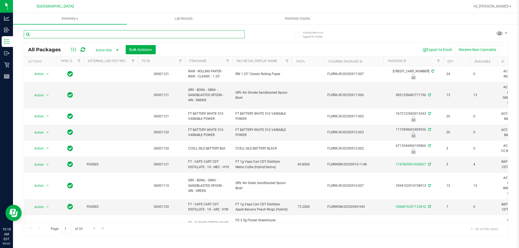
click at [127, 36] on input "text" at bounding box center [134, 34] width 221 height 8
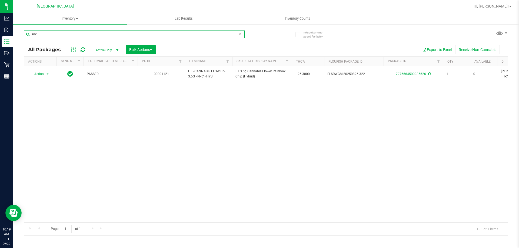
click at [131, 31] on input "rnc" at bounding box center [134, 34] width 221 height 8
type input "r"
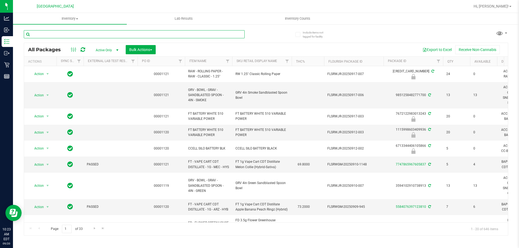
click at [104, 31] on input "text" at bounding box center [134, 34] width 221 height 8
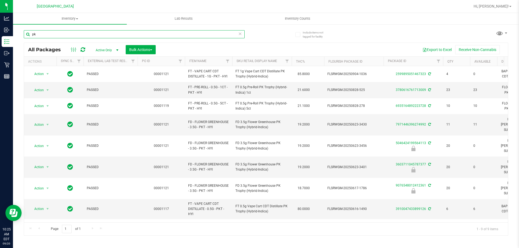
type input "p"
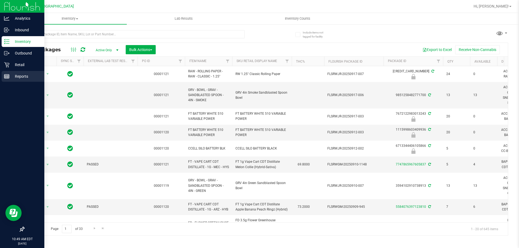
click at [22, 76] on p "Reports" at bounding box center [25, 76] width 32 height 6
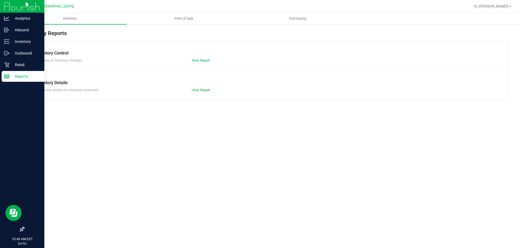
drag, startPoint x: 198, startPoint y: 12, endPoint x: 195, endPoint y: 13, distance: 3.5
click at [198, 12] on nav "Palm Bay WC Hi, Joseph!" at bounding box center [266, 6] width 506 height 13
click at [186, 15] on uib-tab-heading "Point of Sale" at bounding box center [183, 18] width 113 height 11
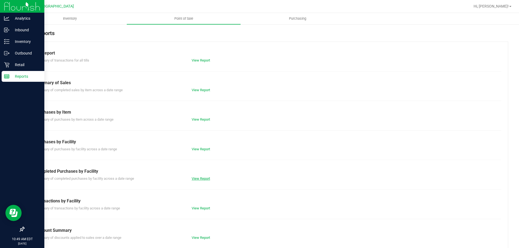
click at [199, 181] on link "View Report" at bounding box center [201, 179] width 18 height 4
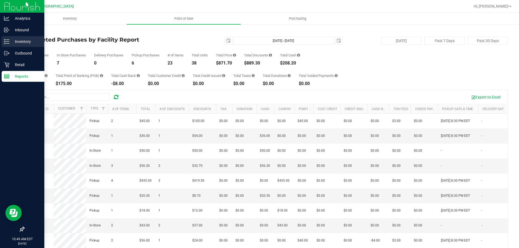
click at [20, 39] on p "Inventory" at bounding box center [25, 41] width 32 height 6
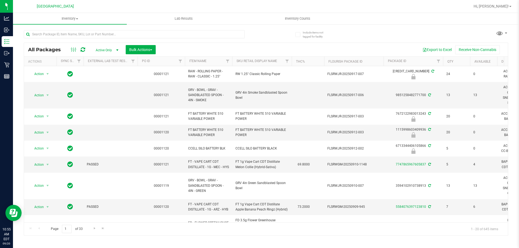
click at [114, 28] on div at bounding box center [145, 33] width 242 height 17
click at [112, 35] on input "text" at bounding box center [134, 34] width 221 height 8
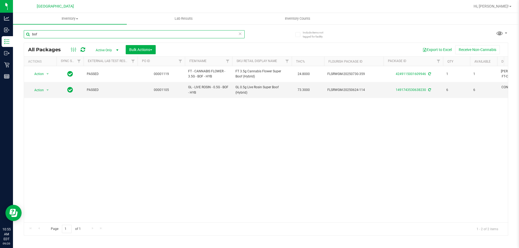
click at [157, 36] on input "bof" at bounding box center [134, 34] width 221 height 8
type input "b"
type input "n"
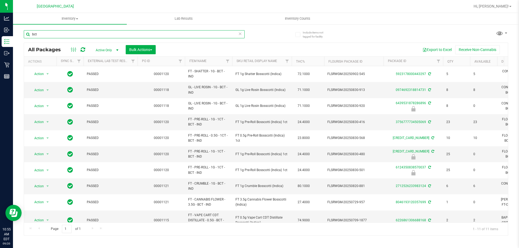
click at [118, 32] on input "bct" at bounding box center [134, 34] width 221 height 8
type input "b"
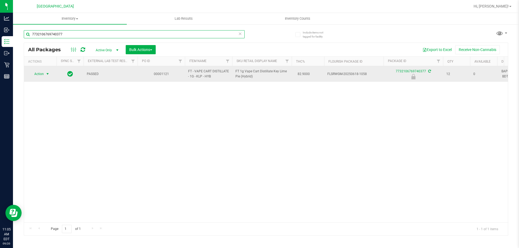
type input "7732106769740377"
click at [42, 73] on span "Action" at bounding box center [36, 74] width 15 height 8
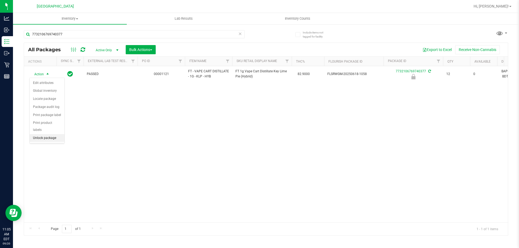
click at [46, 134] on li "Unlock package" at bounding box center [47, 138] width 35 height 8
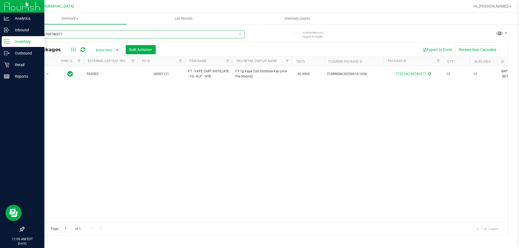
drag, startPoint x: 70, startPoint y: 34, endPoint x: 0, endPoint y: 9, distance: 74.7
click at [0, 9] on div "Analytics Inbound Inventory Outbound Retail Reports 11:06 AM EDT 09/20/2025 09/…" at bounding box center [259, 124] width 519 height 248
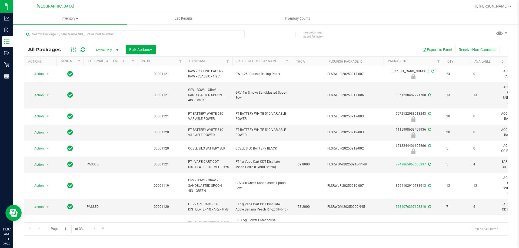
click at [299, 224] on div "Page 1 of 33 1 - 20 of 642 items" at bounding box center [266, 229] width 484 height 13
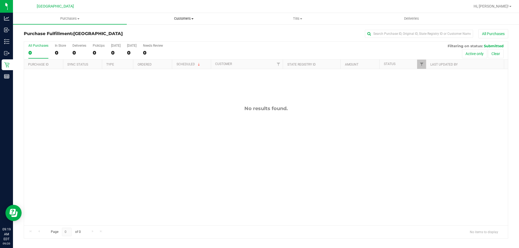
click at [177, 19] on span "Customers" at bounding box center [183, 18] width 113 height 5
click at [151, 33] on span "All customers" at bounding box center [146, 32] width 39 height 5
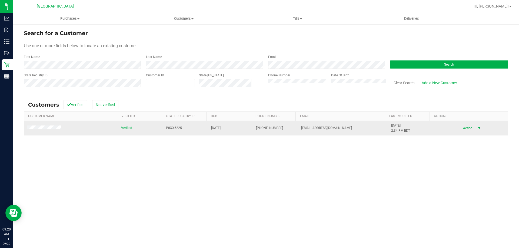
click at [477, 127] on span "select" at bounding box center [479, 128] width 4 height 4
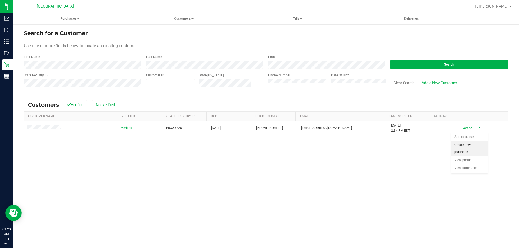
click at [465, 147] on li "Create new purchase" at bounding box center [469, 148] width 37 height 15
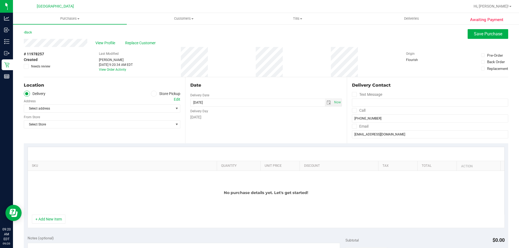
click at [153, 94] on icon at bounding box center [153, 94] width 3 height 0
click at [0, 0] on input "Store Pickup" at bounding box center [0, 0] width 0 height 0
click at [148, 107] on span "Select Store" at bounding box center [98, 109] width 149 height 8
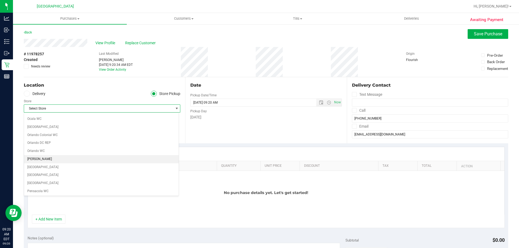
scroll to position [243, 0]
click at [84, 165] on li "[GEOGRAPHIC_DATA]" at bounding box center [101, 164] width 155 height 8
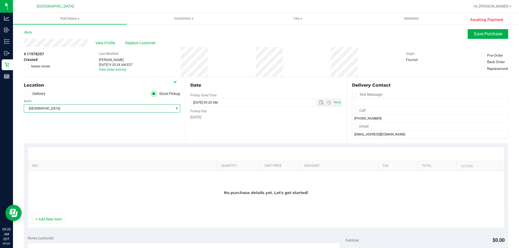
click at [127, 140] on div "Location Delivery Store Pickup Store Palm Bay WC Select Store Bonita Springs WC…" at bounding box center [104, 110] width 161 height 66
click at [49, 217] on button "+ Add New Item" at bounding box center [49, 219] width 34 height 9
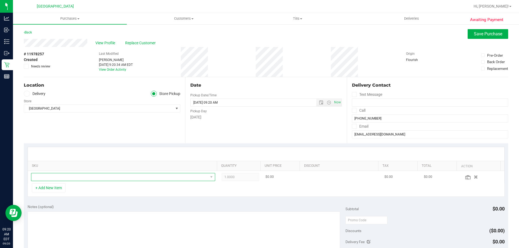
click at [98, 178] on span "NO DATA FOUND" at bounding box center [119, 178] width 177 height 8
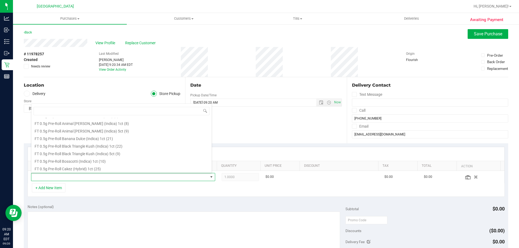
scroll to position [0, 0]
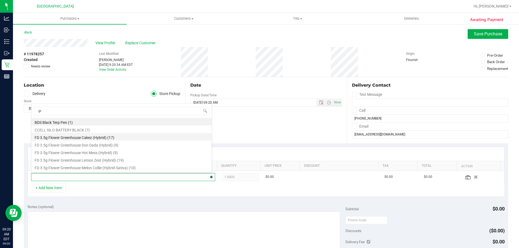
type input "gra"
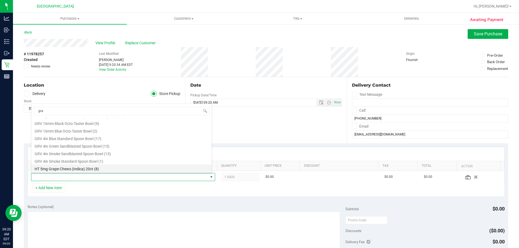
click at [98, 171] on li "HT 5mg Grape Chews (Indica) 20ct (8)" at bounding box center [121, 169] width 180 height 8
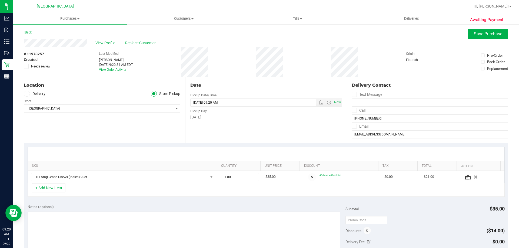
click at [139, 192] on div "+ Add New Item" at bounding box center [266, 191] width 477 height 14
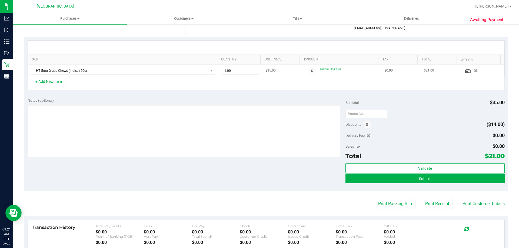
scroll to position [81, 0]
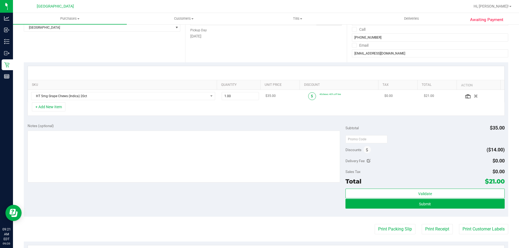
click at [311, 95] on icon at bounding box center [312, 96] width 2 height 3
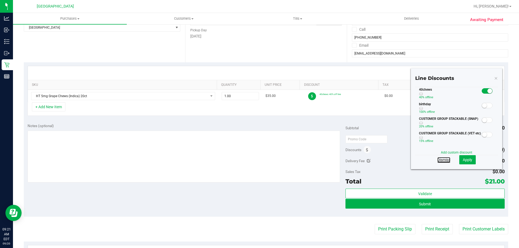
click at [439, 159] on link "Dismiss" at bounding box center [443, 159] width 13 height 5
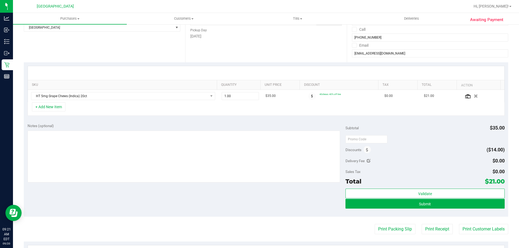
click at [300, 113] on div "+ Add New Item" at bounding box center [266, 109] width 477 height 14
click at [364, 149] on span at bounding box center [367, 149] width 7 height 7
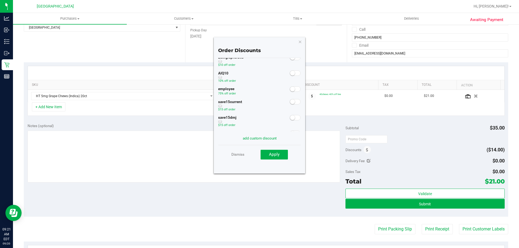
scroll to position [0, 0]
click at [268, 136] on link "add custom discount" at bounding box center [260, 138] width 34 height 4
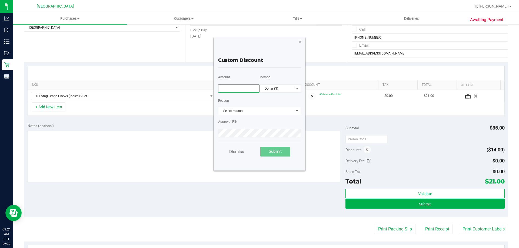
click at [235, 88] on input "text" at bounding box center [238, 89] width 41 height 8
type input "16.00"
click at [262, 110] on span "Select reason" at bounding box center [255, 111] width 75 height 8
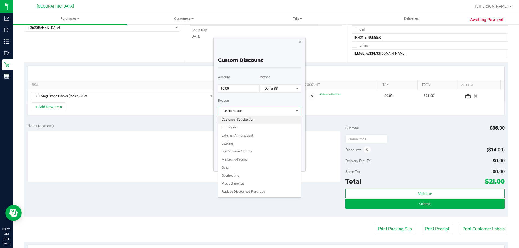
scroll to position [23, 0]
click at [245, 154] on li "Marketing-Promo" at bounding box center [259, 152] width 82 height 8
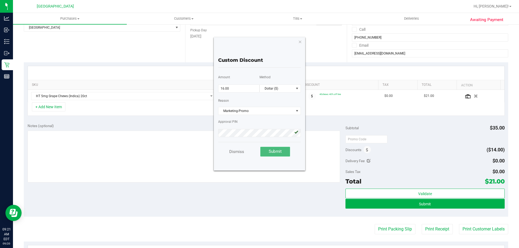
click at [278, 150] on span "Submit" at bounding box center [275, 151] width 13 height 5
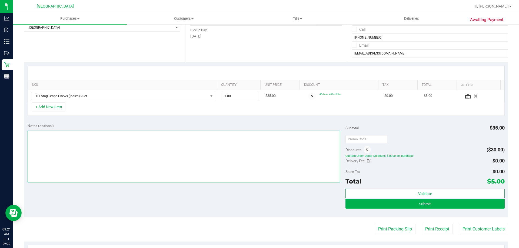
click at [187, 136] on textarea at bounding box center [184, 157] width 313 height 52
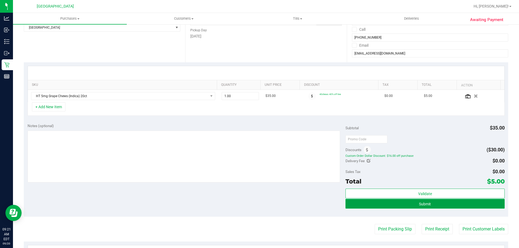
click at [455, 204] on button "Submit" at bounding box center [425, 204] width 159 height 10
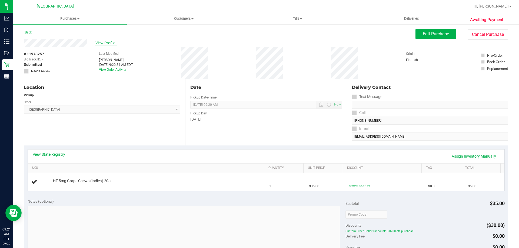
click at [106, 42] on span "View Profile" at bounding box center [106, 43] width 22 height 6
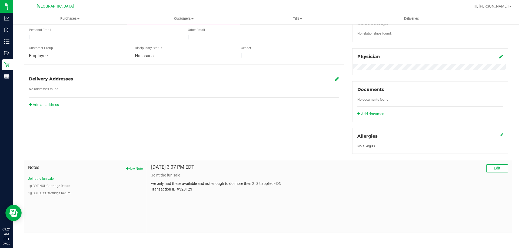
scroll to position [142, 0]
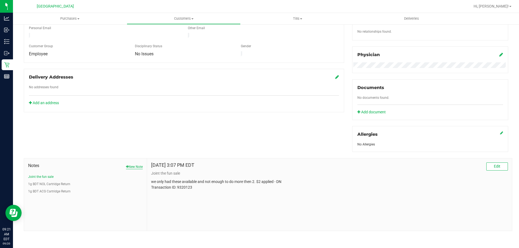
click at [131, 166] on button "New Note" at bounding box center [134, 167] width 17 height 5
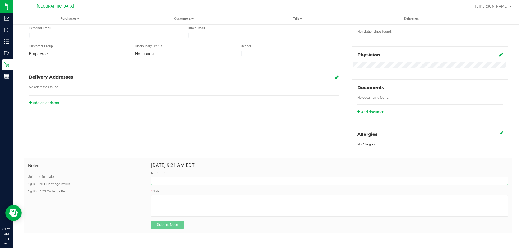
click at [167, 184] on input "Note Title" at bounding box center [329, 181] width 357 height 8
click at [168, 183] on input "Note Title" at bounding box center [329, 181] width 357 height 8
type input "$5 HT Chew redeemed on 9/20/25"
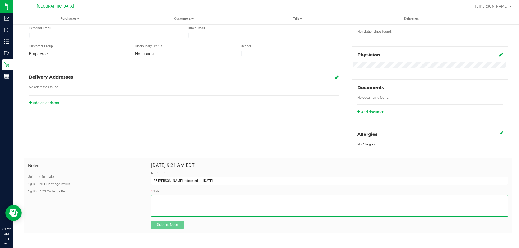
click at [168, 196] on textarea "* Note" at bounding box center [329, 206] width 357 height 22
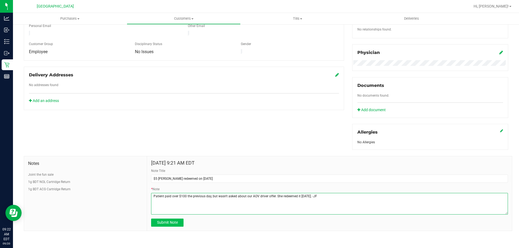
type textarea "Patient paid over $100 the previous day, but wasn't asked about our AOV driver …"
click at [175, 223] on span "Submit Note" at bounding box center [167, 223] width 21 height 4
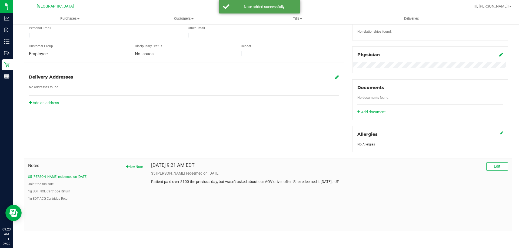
scroll to position [0, 0]
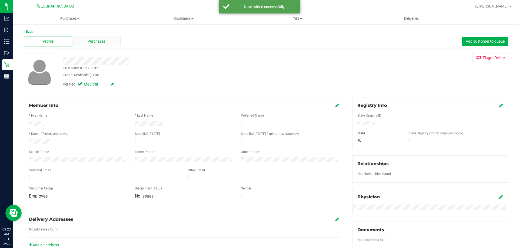
click at [91, 43] on span "Purchases" at bounding box center [97, 42] width 18 height 6
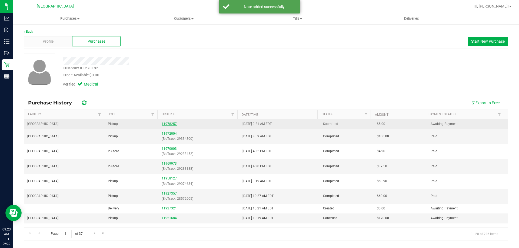
click at [170, 124] on link "11978257" at bounding box center [169, 124] width 15 height 4
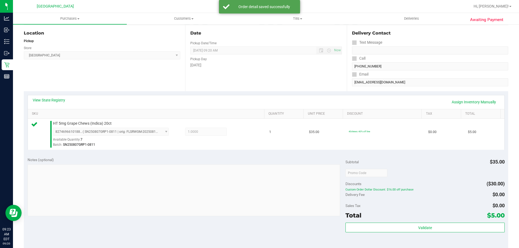
scroll to position [108, 0]
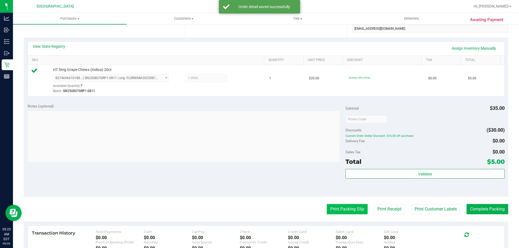
click at [339, 208] on button "Print Packing Slip" at bounding box center [347, 209] width 41 height 10
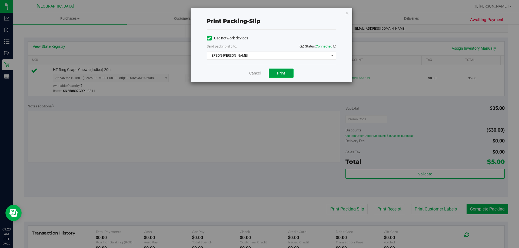
click at [283, 72] on span "Print" at bounding box center [281, 73] width 8 height 4
click at [347, 16] on icon "button" at bounding box center [347, 13] width 4 height 6
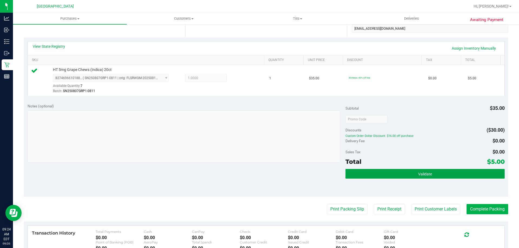
click at [426, 174] on span "Validate" at bounding box center [425, 174] width 14 height 4
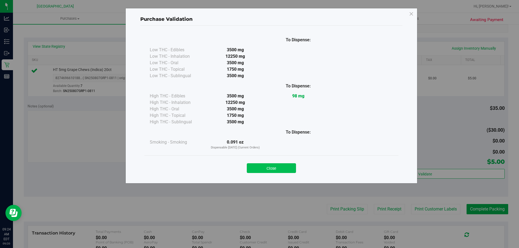
click at [267, 170] on button "Close" at bounding box center [271, 169] width 49 height 10
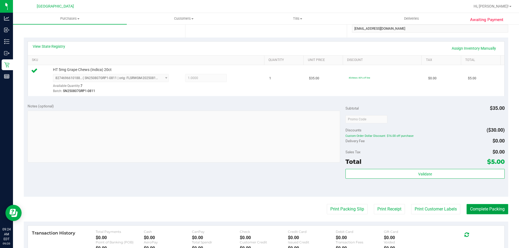
click at [471, 207] on button "Complete Packing" at bounding box center [488, 209] width 42 height 10
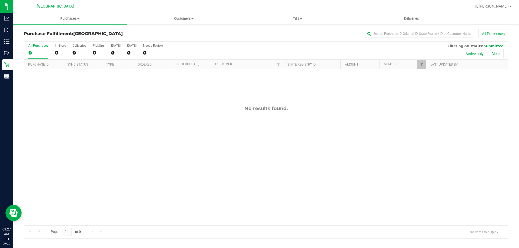
click at [62, 138] on div "No results found." at bounding box center [266, 165] width 484 height 193
click at [77, 111] on div "No results found." at bounding box center [266, 109] width 484 height 6
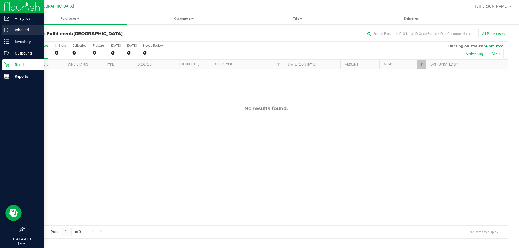
click at [22, 32] on p "Inbound" at bounding box center [25, 30] width 32 height 6
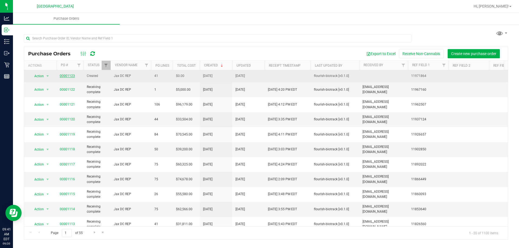
click at [68, 75] on link "00001123" at bounding box center [67, 76] width 15 height 4
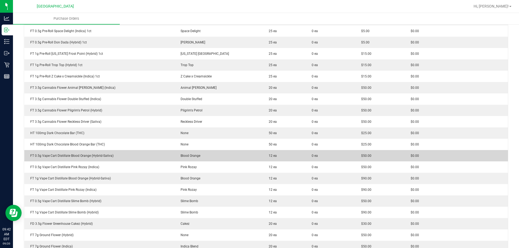
scroll to position [270, 0]
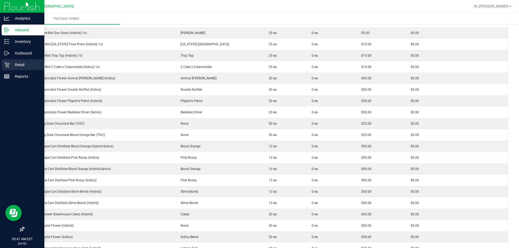
click at [18, 64] on p "Retail" at bounding box center [25, 65] width 32 height 6
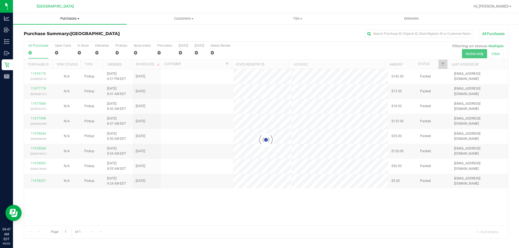
click at [66, 19] on span "Purchases" at bounding box center [70, 18] width 114 height 5
click at [53, 38] on li "Fulfillment" at bounding box center [70, 39] width 114 height 6
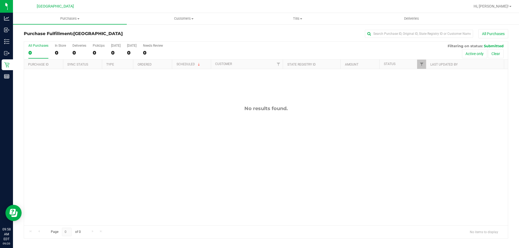
click at [66, 92] on div "No results found." at bounding box center [266, 165] width 484 height 193
click at [17, 105] on div "Purchase Fulfillment: Palm Bay WC All Purchases All Purchases 0 In Store 0 Deli…" at bounding box center [266, 134] width 506 height 221
drag, startPoint x: 56, startPoint y: 135, endPoint x: 51, endPoint y: 135, distance: 5.1
click at [56, 135] on div "No results found." at bounding box center [266, 165] width 484 height 193
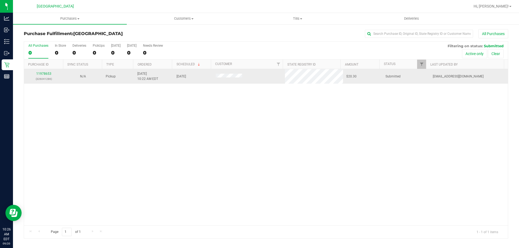
click at [51, 74] on div "11978653 (326041286)" at bounding box center [43, 76] width 33 height 10
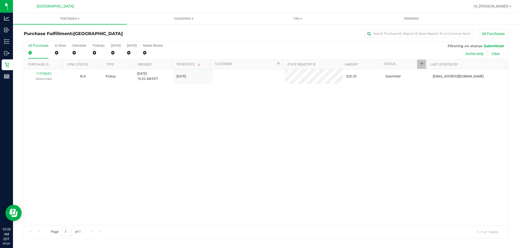
click at [46, 71] on div "11978653 (326041286)" at bounding box center [43, 76] width 33 height 10
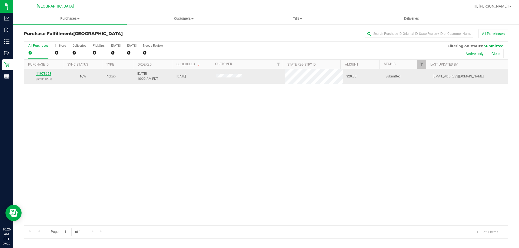
click at [48, 73] on link "11978653" at bounding box center [43, 74] width 15 height 4
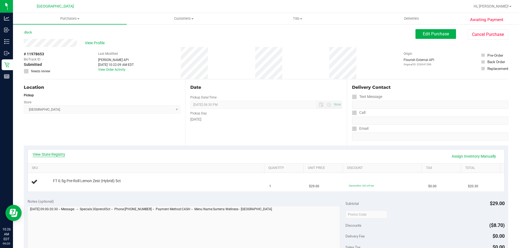
click at [50, 152] on link "View State Registry" at bounding box center [49, 154] width 32 height 5
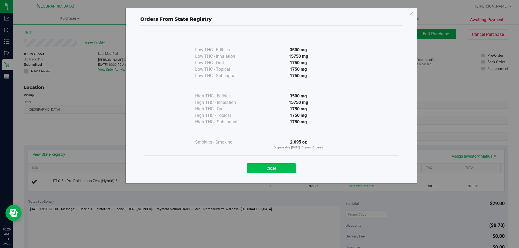
click at [286, 168] on button "Close" at bounding box center [271, 169] width 49 height 10
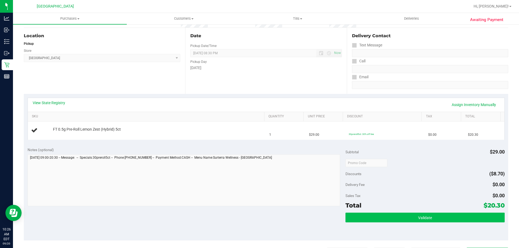
scroll to position [108, 0]
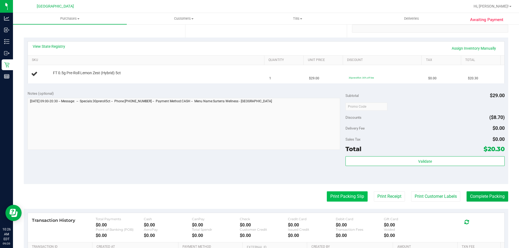
click at [350, 195] on button "Print Packing Slip" at bounding box center [347, 197] width 41 height 10
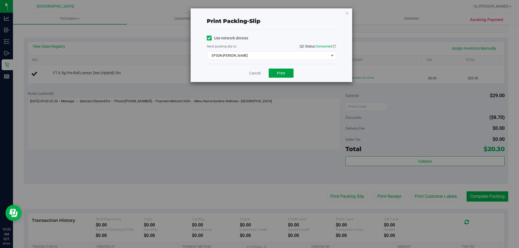
click at [281, 78] on button "Print" at bounding box center [281, 73] width 25 height 9
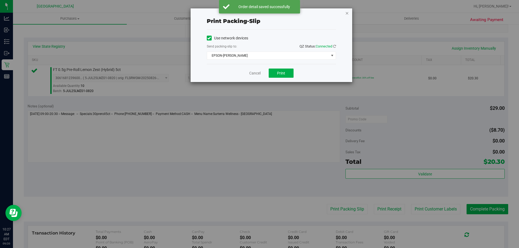
click at [346, 14] on icon "button" at bounding box center [347, 13] width 4 height 6
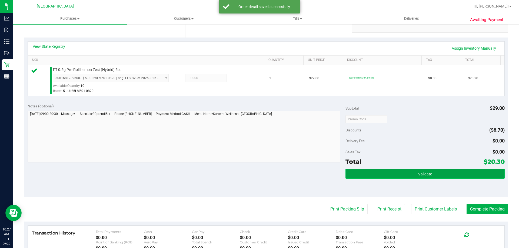
click at [401, 174] on button "Validate" at bounding box center [425, 174] width 159 height 10
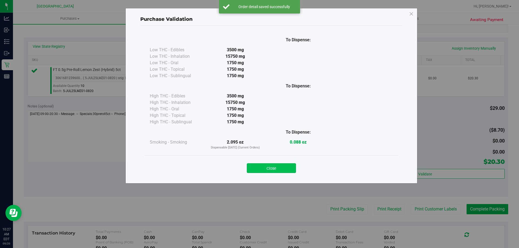
click at [281, 168] on button "Close" at bounding box center [271, 169] width 49 height 10
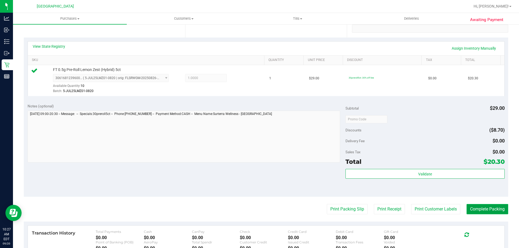
click at [494, 210] on button "Complete Packing" at bounding box center [488, 209] width 42 height 10
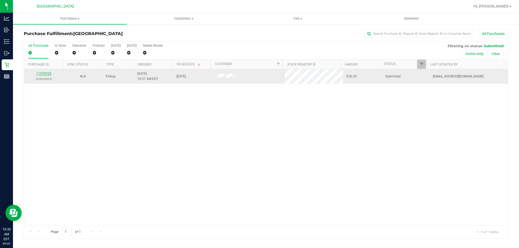
click at [42, 74] on link "11978705" at bounding box center [43, 74] width 15 height 4
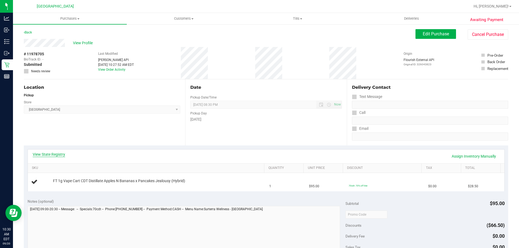
click at [52, 154] on link "View State Registry" at bounding box center [49, 154] width 32 height 5
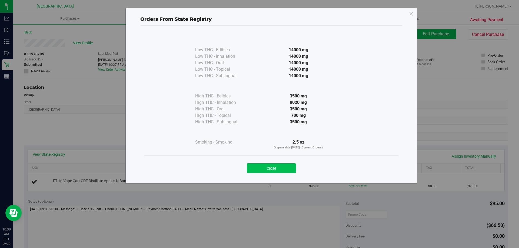
click at [277, 167] on button "Close" at bounding box center [271, 169] width 49 height 10
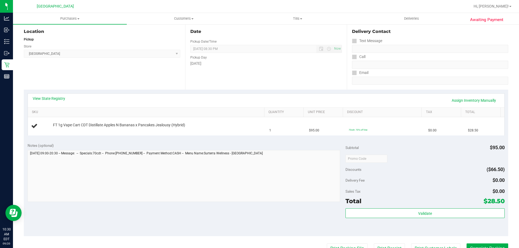
scroll to position [54, 0]
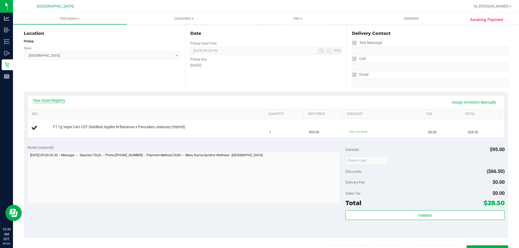
click at [64, 102] on link "View State Registry" at bounding box center [49, 100] width 32 height 5
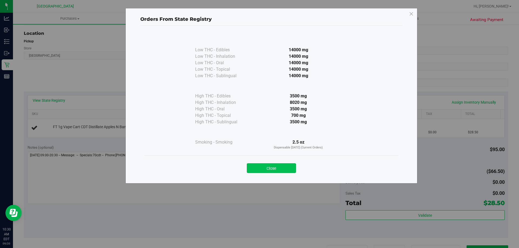
click at [289, 169] on button "Close" at bounding box center [271, 169] width 49 height 10
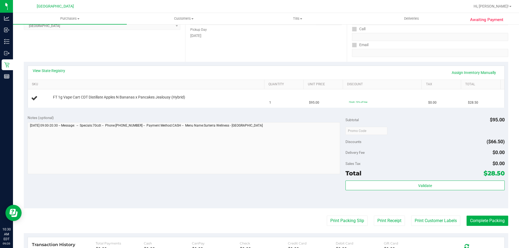
scroll to position [135, 0]
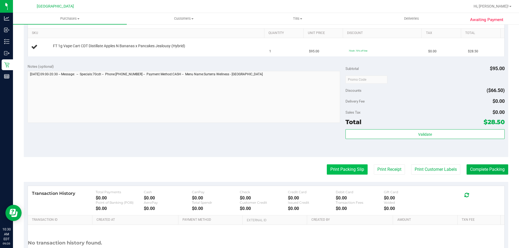
click at [349, 167] on button "Print Packing Slip" at bounding box center [347, 170] width 41 height 10
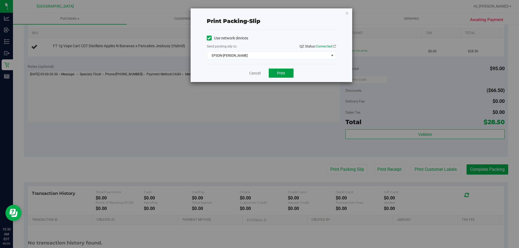
click at [285, 74] on span "Print" at bounding box center [281, 73] width 8 height 4
click at [347, 13] on icon "button" at bounding box center [347, 13] width 4 height 6
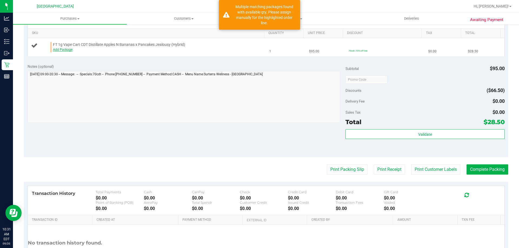
click at [68, 50] on link "Add Package" at bounding box center [62, 50] width 19 height 4
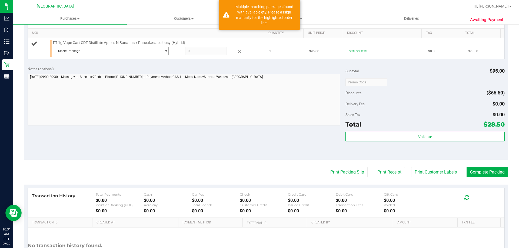
click at [114, 50] on span "Select Package" at bounding box center [107, 51] width 108 height 8
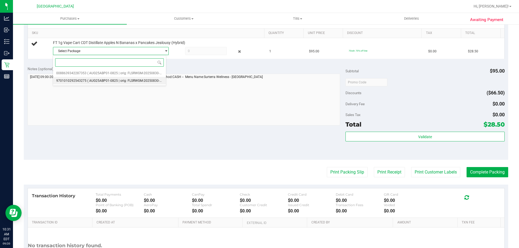
click at [112, 79] on span "( AUG25ABP01-0825 | orig: FLSRWGM-20250830-659 )" at bounding box center [127, 81] width 80 height 4
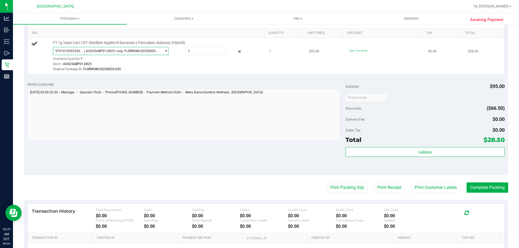
click at [115, 52] on span "( AUG25ABP01-0825 | orig: FLSRWGM-20250830-659 )" at bounding box center [121, 51] width 75 height 4
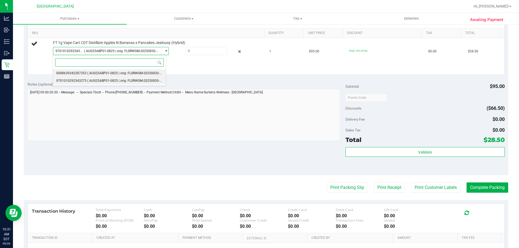
click at [109, 71] on li "0088639342287353 ( AUG25ABP01-0825 | orig: FLSRWGM-20250830-800 )" at bounding box center [109, 73] width 113 height 8
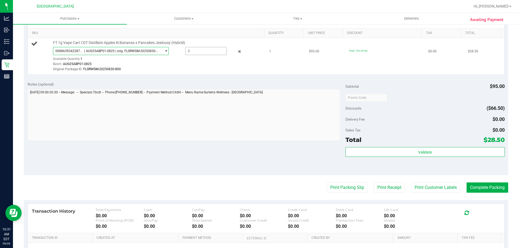
click at [204, 54] on span at bounding box center [206, 51] width 42 height 8
type input "1"
type input "1.0000"
click at [185, 77] on div "View State Registry Save & Exit SKU Quantity Unit Price Discount Tax Total FT 1…" at bounding box center [266, 45] width 485 height 68
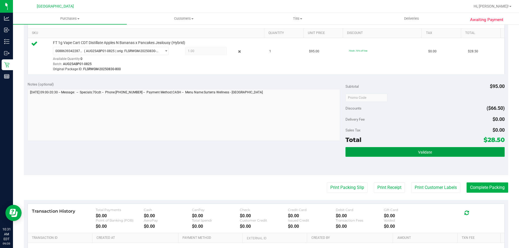
click at [423, 149] on button "Validate" at bounding box center [425, 152] width 159 height 10
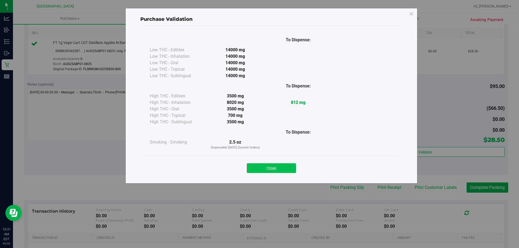
click at [263, 165] on button "Close" at bounding box center [271, 169] width 49 height 10
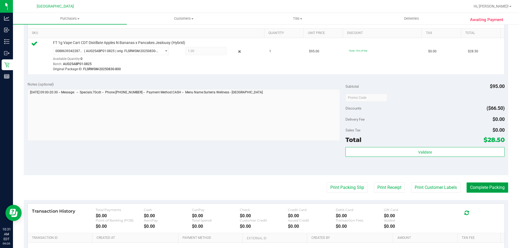
click at [489, 187] on button "Complete Packing" at bounding box center [488, 188] width 42 height 10
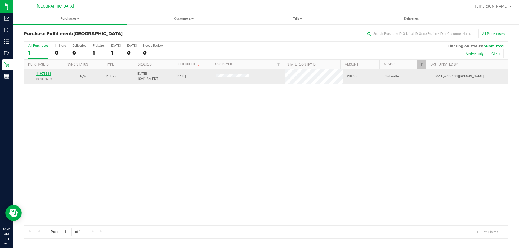
click at [45, 72] on link "11978811" at bounding box center [43, 74] width 15 height 4
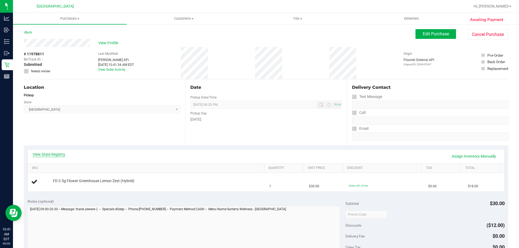
click at [40, 153] on link "View State Registry" at bounding box center [49, 154] width 32 height 5
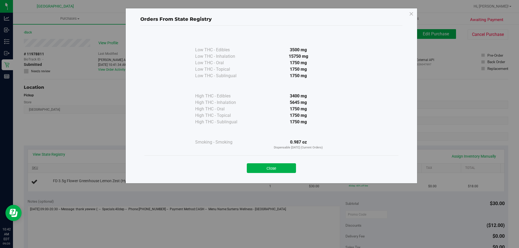
click at [256, 166] on button "Close" at bounding box center [271, 169] width 49 height 10
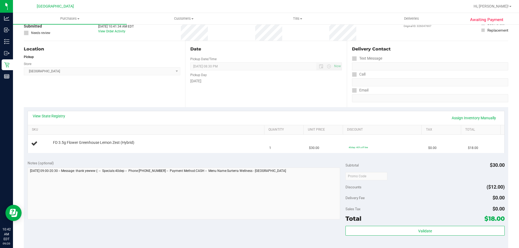
scroll to position [135, 0]
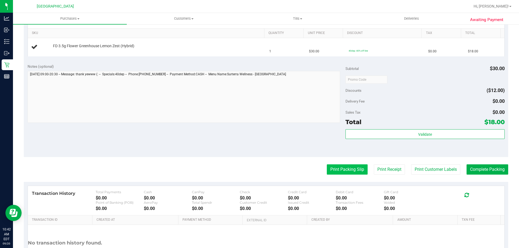
click at [330, 169] on button "Print Packing Slip" at bounding box center [347, 170] width 41 height 10
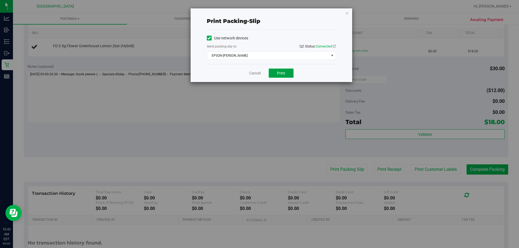
click at [283, 74] on span "Print" at bounding box center [281, 73] width 8 height 4
click at [348, 12] on icon "button" at bounding box center [347, 13] width 4 height 6
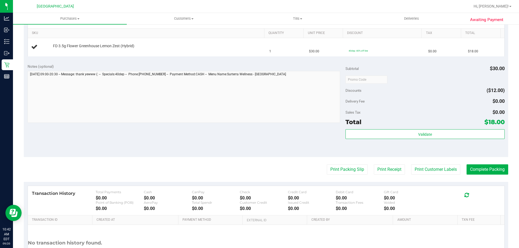
click at [225, 62] on div "Notes (optional) Subtotal $30.00 Discounts ($12.00) Delivery Fee $0.00 Sales Ta…" at bounding box center [266, 108] width 485 height 97
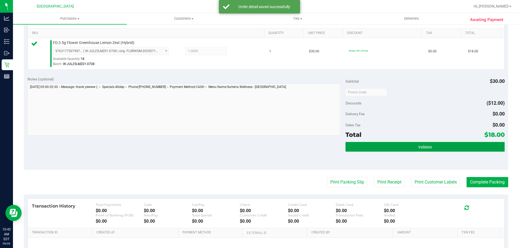
click at [410, 145] on button "Validate" at bounding box center [425, 147] width 159 height 10
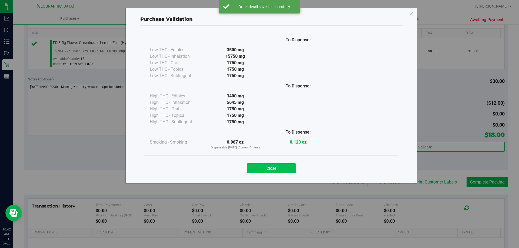
click at [269, 165] on button "Close" at bounding box center [271, 169] width 49 height 10
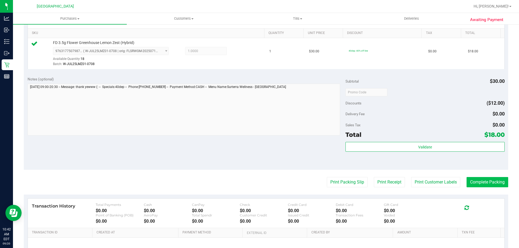
drag, startPoint x: 490, startPoint y: 177, endPoint x: 490, endPoint y: 181, distance: 3.6
click at [490, 181] on purchase-details "Back Edit Purchase Cancel Purchase View Profile # 11978811 BioTrack ID: - Submi…" at bounding box center [266, 95] width 485 height 402
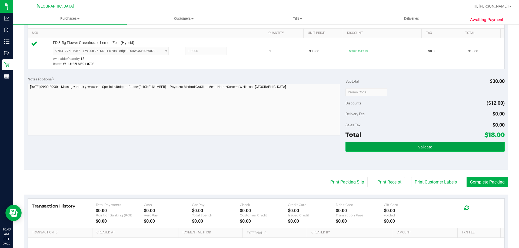
click at [479, 145] on button "Validate" at bounding box center [425, 147] width 159 height 10
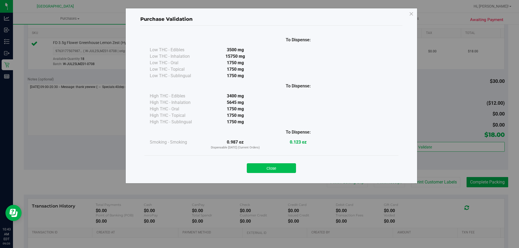
click at [269, 165] on button "Close" at bounding box center [271, 169] width 49 height 10
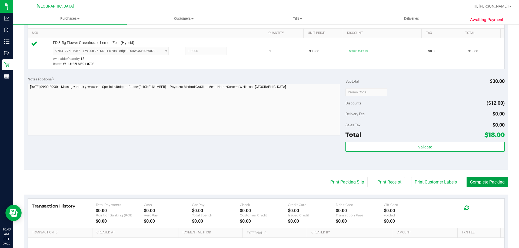
click at [487, 183] on button "Complete Packing" at bounding box center [488, 182] width 42 height 10
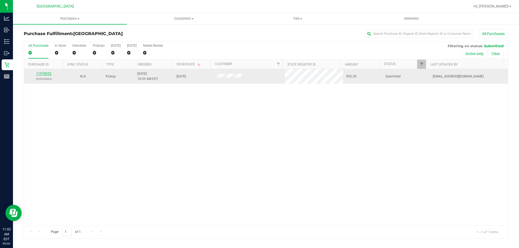
click at [39, 73] on link "11978932" at bounding box center [43, 74] width 15 height 4
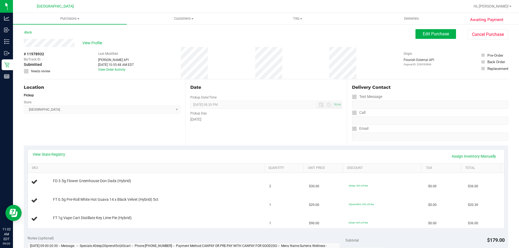
scroll to position [27, 0]
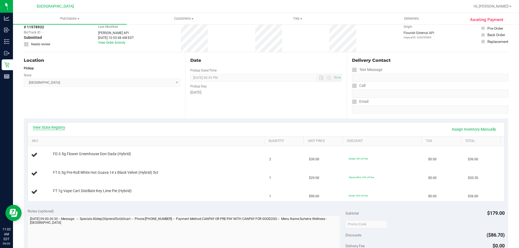
click at [59, 127] on link "View State Registry" at bounding box center [49, 127] width 32 height 5
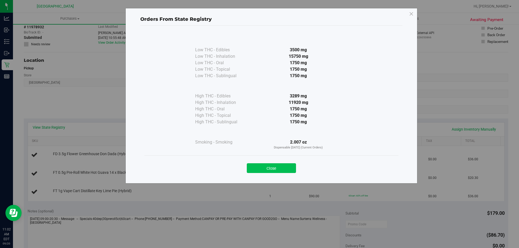
click at [264, 167] on button "Close" at bounding box center [271, 169] width 49 height 10
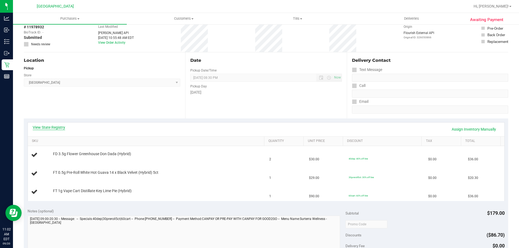
click at [60, 127] on link "View State Registry" at bounding box center [49, 127] width 32 height 5
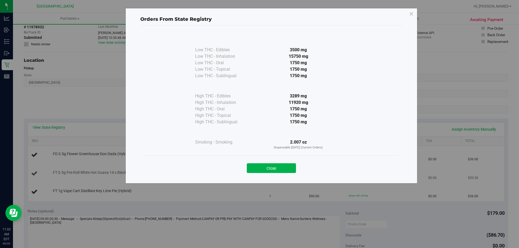
click at [283, 170] on button "Close" at bounding box center [271, 169] width 49 height 10
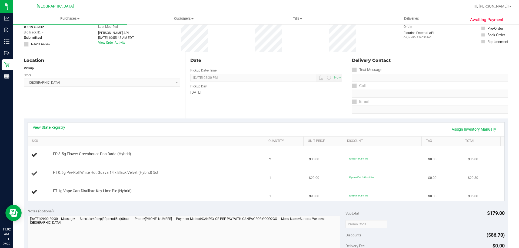
scroll to position [135, 0]
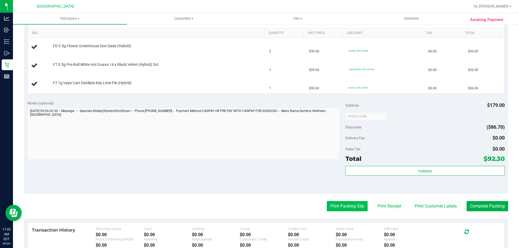
click at [336, 209] on button "Print Packing Slip" at bounding box center [347, 206] width 41 height 10
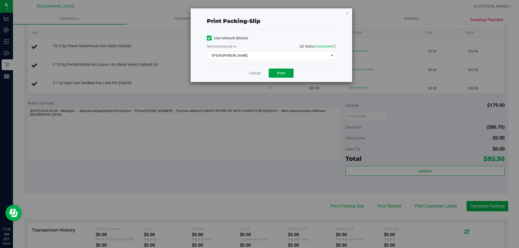
click at [276, 74] on button "Print" at bounding box center [281, 73] width 25 height 9
click at [347, 12] on icon "button" at bounding box center [347, 13] width 4 height 6
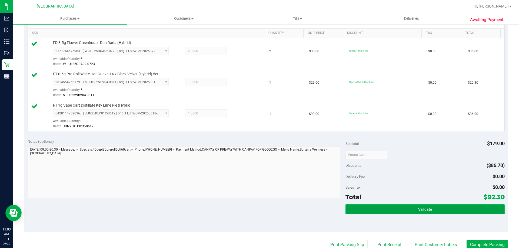
click at [397, 210] on button "Validate" at bounding box center [425, 210] width 159 height 10
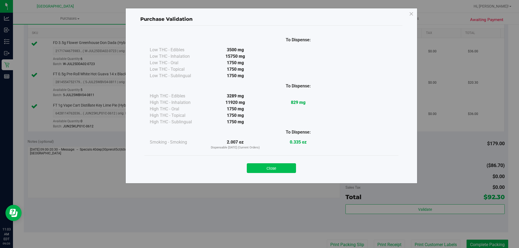
click at [262, 171] on button "Close" at bounding box center [271, 169] width 49 height 10
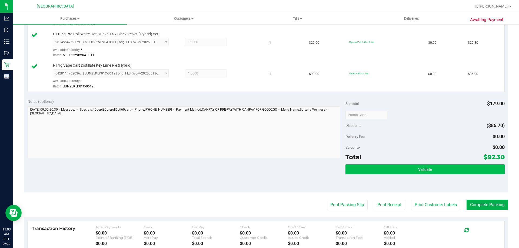
scroll to position [189, 0]
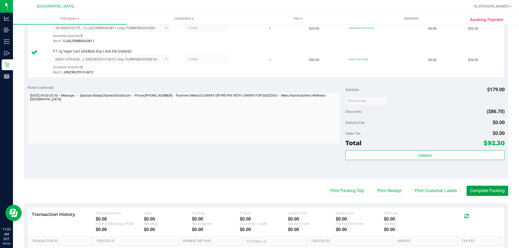
click at [473, 189] on button "Complete Packing" at bounding box center [488, 191] width 42 height 10
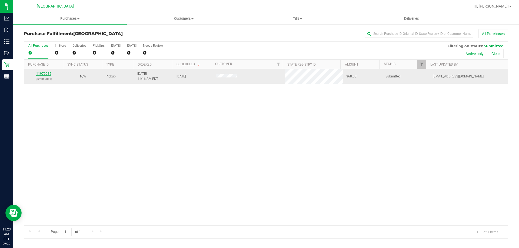
click at [42, 73] on link "11979085" at bounding box center [43, 74] width 15 height 4
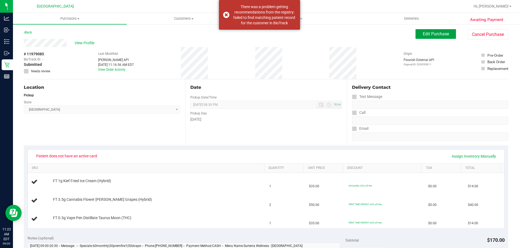
click at [437, 34] on span "Edit Purchase" at bounding box center [436, 33] width 26 height 5
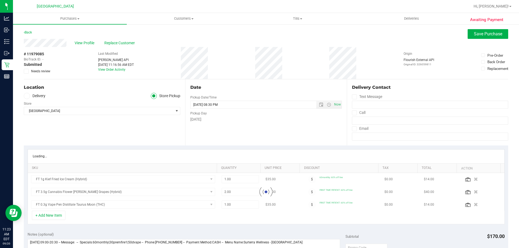
click at [116, 44] on span "Replace Customer" at bounding box center [120, 43] width 32 height 6
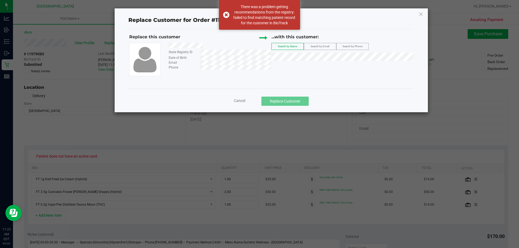
click at [319, 49] on label "Search by Email" at bounding box center [320, 46] width 32 height 6
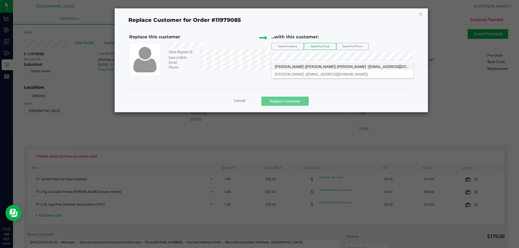
click at [296, 64] on li "ROBERT (BOB) FREW (robertfrew656@gmail.com)" at bounding box center [343, 66] width 142 height 8
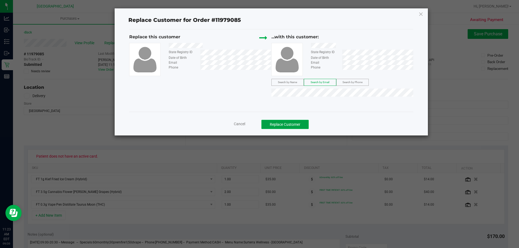
click at [291, 126] on button "Replace Customer" at bounding box center [284, 124] width 47 height 9
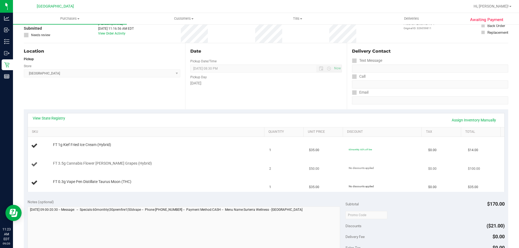
scroll to position [81, 0]
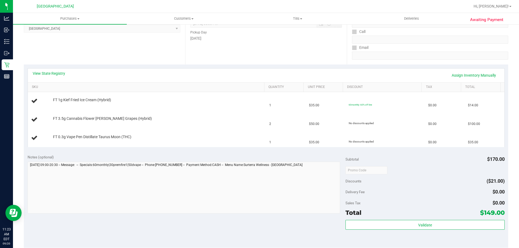
click at [55, 77] on div "View State Registry Assign Inventory Manually" at bounding box center [266, 75] width 467 height 9
click at [56, 73] on link "View State Registry" at bounding box center [49, 73] width 32 height 5
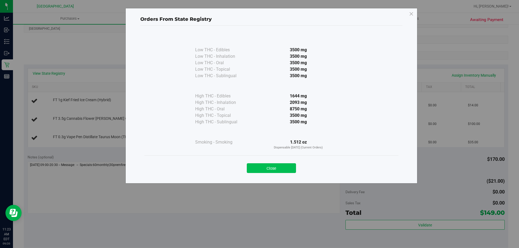
click at [277, 170] on button "Close" at bounding box center [271, 169] width 49 height 10
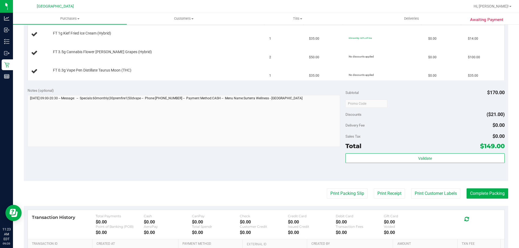
scroll to position [162, 0]
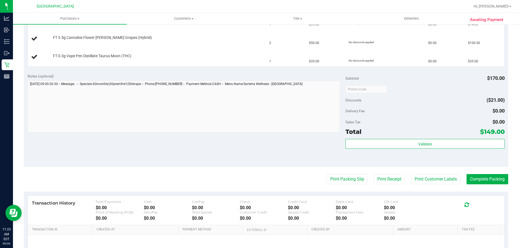
click at [318, 177] on div "Print Packing Slip Print Receipt Print Customer Labels Complete Packing" at bounding box center [266, 179] width 485 height 10
click at [328, 178] on button "Print Packing Slip" at bounding box center [347, 179] width 41 height 10
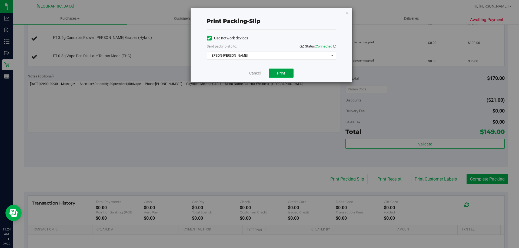
click at [276, 70] on button "Print" at bounding box center [281, 73] width 25 height 9
click at [348, 13] on icon "button" at bounding box center [347, 13] width 4 height 6
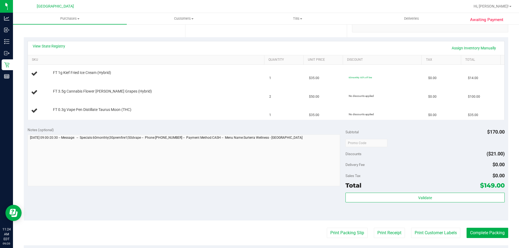
scroll to position [108, 0]
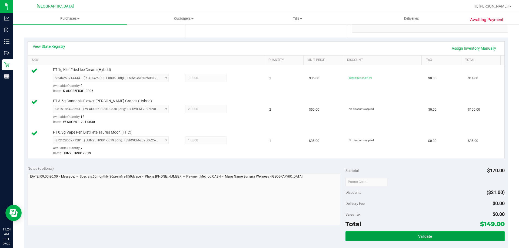
click at [390, 238] on button "Validate" at bounding box center [425, 237] width 159 height 10
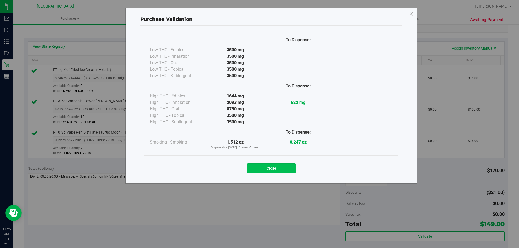
click at [277, 168] on button "Close" at bounding box center [271, 169] width 49 height 10
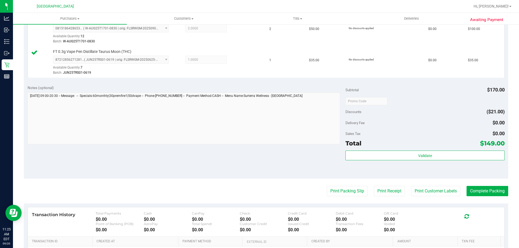
scroll to position [189, 0]
click at [482, 188] on button "Complete Packing" at bounding box center [488, 191] width 42 height 10
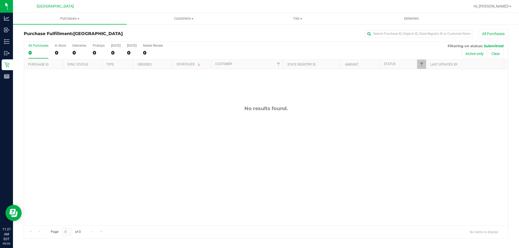
drag, startPoint x: 63, startPoint y: 142, endPoint x: 73, endPoint y: 94, distance: 49.4
click at [63, 142] on div "No results found." at bounding box center [266, 165] width 484 height 193
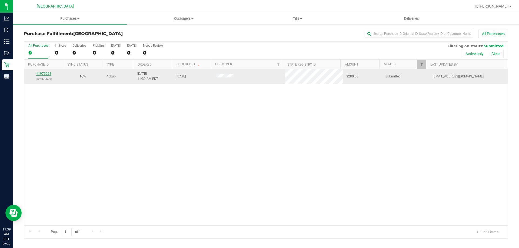
click at [43, 74] on link "11979268" at bounding box center [43, 74] width 15 height 4
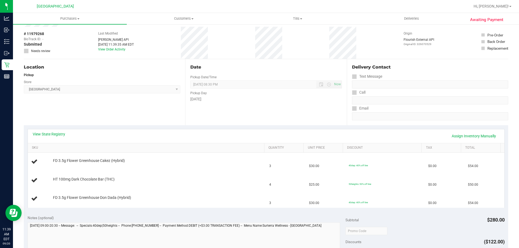
scroll to position [54, 0]
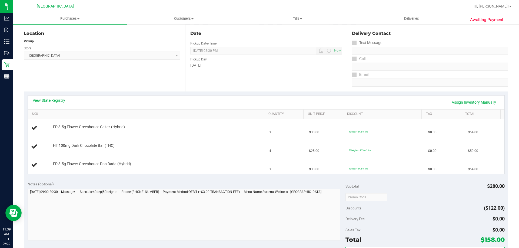
click at [57, 102] on link "View State Registry" at bounding box center [49, 100] width 32 height 5
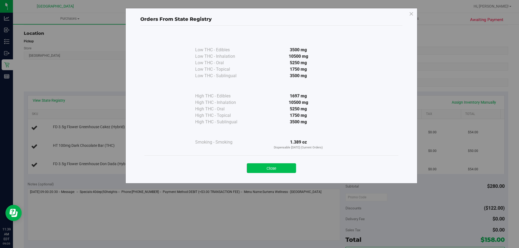
click at [277, 168] on button "Close" at bounding box center [271, 169] width 49 height 10
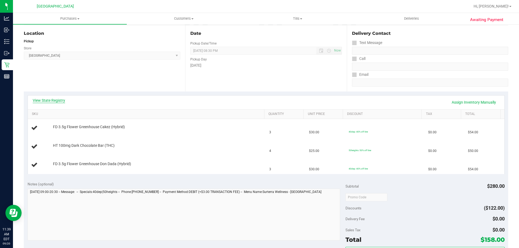
click at [59, 101] on link "View State Registry" at bounding box center [49, 100] width 32 height 5
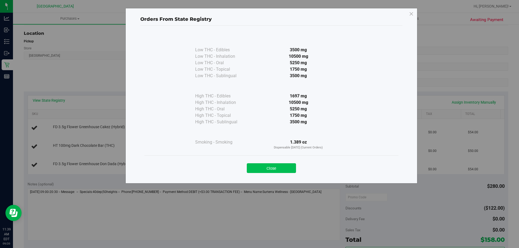
click at [281, 166] on button "Close" at bounding box center [271, 169] width 49 height 10
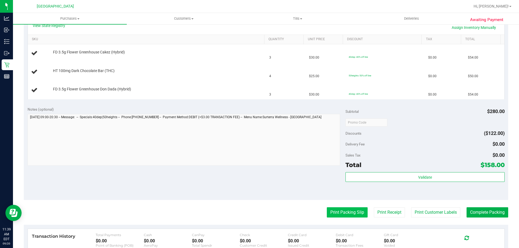
scroll to position [135, 0]
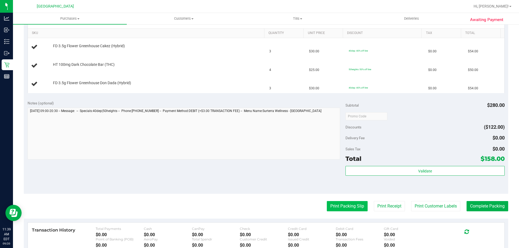
click at [340, 210] on button "Print Packing Slip" at bounding box center [347, 206] width 41 height 10
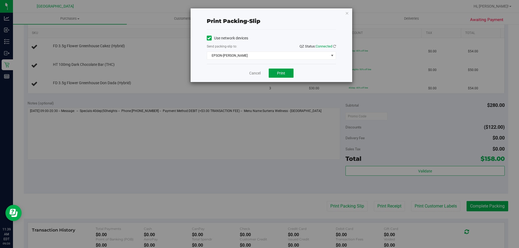
click at [279, 77] on button "Print" at bounding box center [281, 73] width 25 height 9
click at [347, 12] on icon "button" at bounding box center [347, 13] width 4 height 6
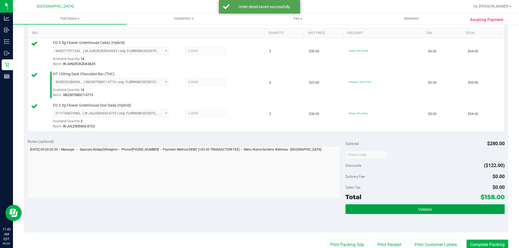
click at [476, 205] on button "Validate" at bounding box center [425, 210] width 159 height 10
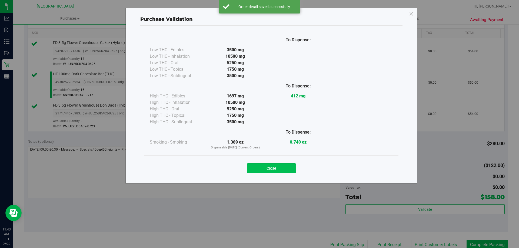
click at [261, 170] on button "Close" at bounding box center [271, 169] width 49 height 10
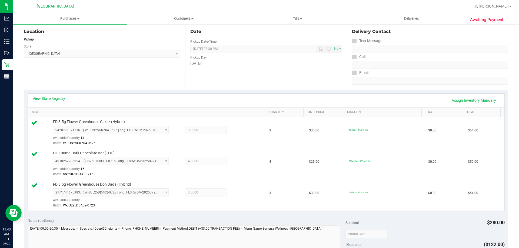
scroll to position [189, 0]
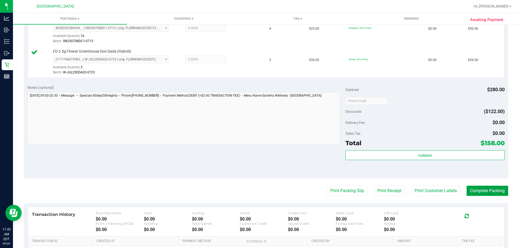
click at [495, 194] on button "Complete Packing" at bounding box center [488, 191] width 42 height 10
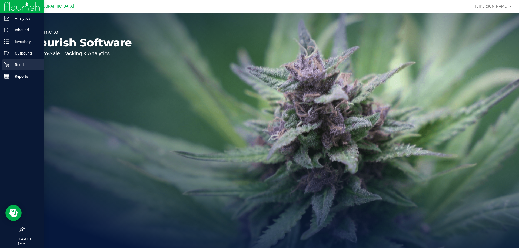
click at [24, 61] on div "Retail" at bounding box center [23, 64] width 43 height 11
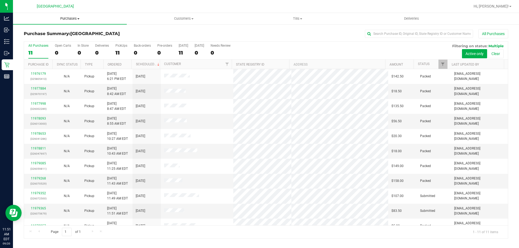
click at [77, 18] on span "Purchases" at bounding box center [70, 18] width 114 height 5
click at [72, 40] on li "Fulfillment" at bounding box center [70, 39] width 114 height 6
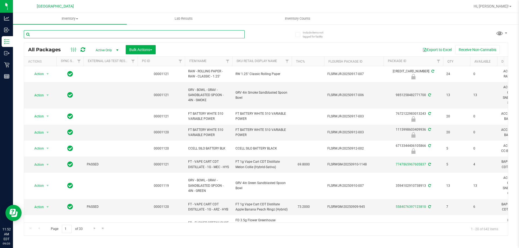
click at [164, 31] on input "text" at bounding box center [134, 34] width 221 height 8
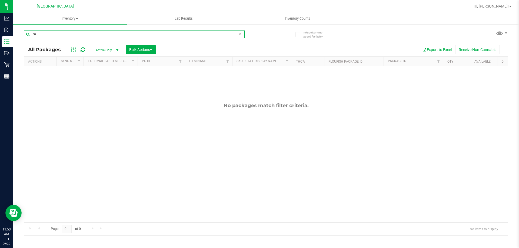
type input "7"
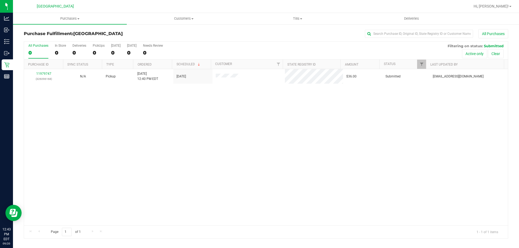
click at [430, 194] on div "11979747 (326096168) N/A Pickup [DATE] 12:40 PM EDT 9/20/2025 $36.00 Submitted …" at bounding box center [266, 147] width 484 height 157
